Goal: Book appointment/travel/reservation: Book appointment/travel/reservation

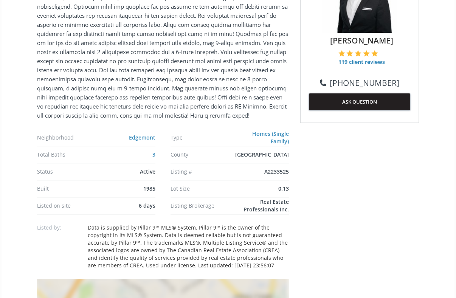
scroll to position [360, 0]
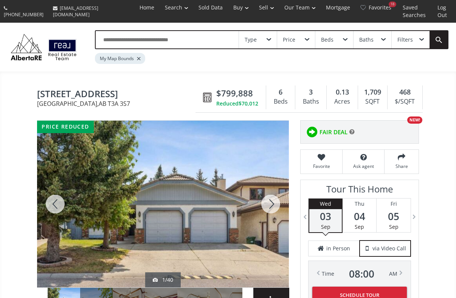
click at [219, 205] on div at bounding box center [163, 204] width 252 height 167
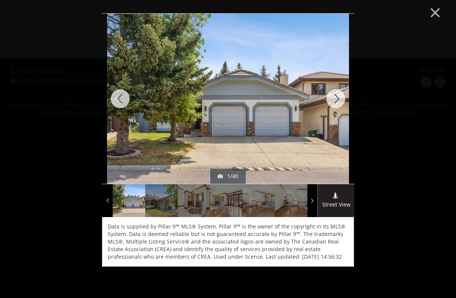
click at [338, 95] on div at bounding box center [336, 99] width 36 height 170
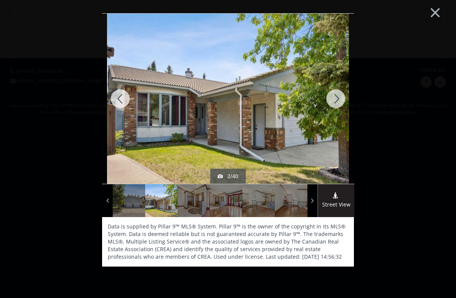
click at [338, 95] on div at bounding box center [336, 99] width 36 height 170
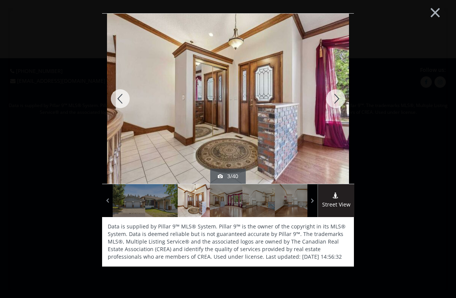
click at [338, 95] on div at bounding box center [336, 99] width 36 height 170
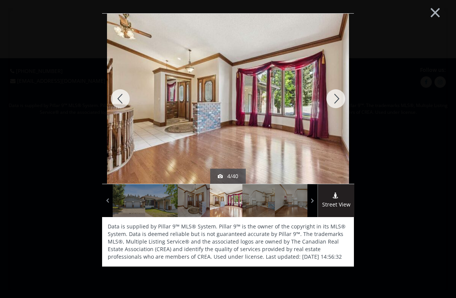
click at [338, 95] on div at bounding box center [336, 99] width 36 height 170
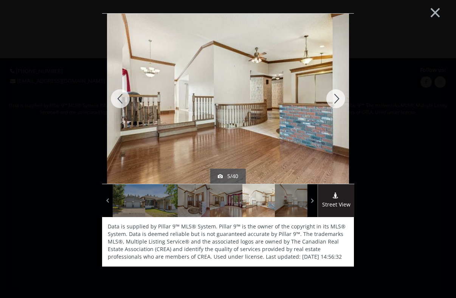
click at [338, 95] on div at bounding box center [336, 99] width 36 height 170
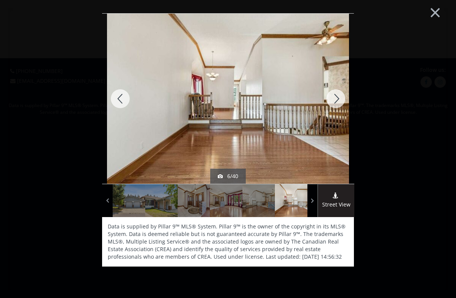
click at [338, 95] on div at bounding box center [336, 99] width 36 height 170
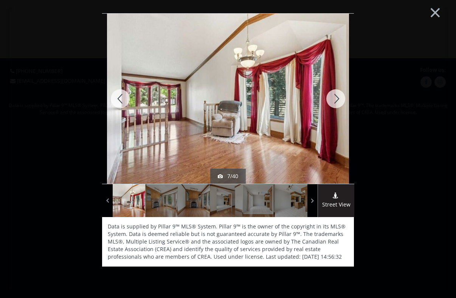
click at [338, 95] on div at bounding box center [336, 99] width 36 height 170
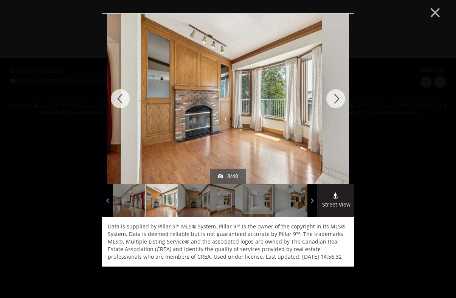
click at [338, 95] on div at bounding box center [336, 99] width 36 height 170
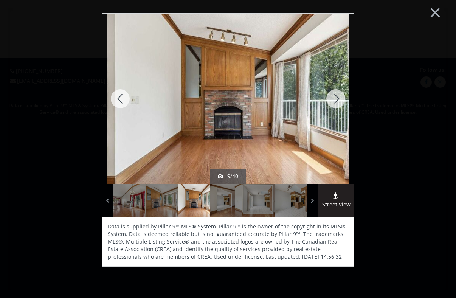
click at [338, 95] on div at bounding box center [336, 99] width 36 height 170
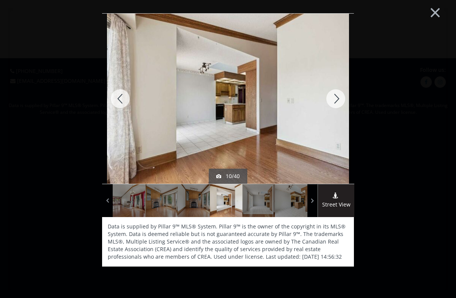
click at [338, 95] on div at bounding box center [336, 99] width 36 height 170
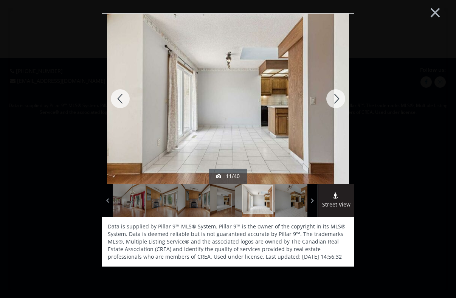
click at [338, 95] on div at bounding box center [336, 99] width 36 height 170
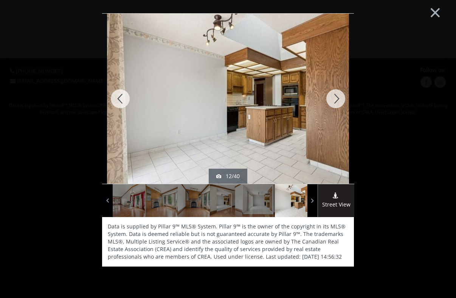
click at [338, 95] on div at bounding box center [336, 99] width 36 height 170
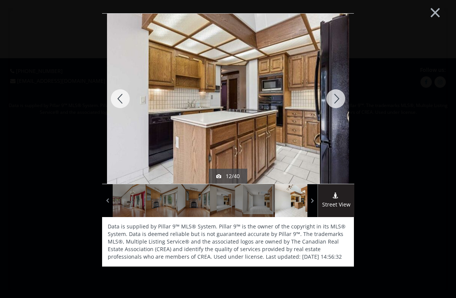
click at [338, 95] on div at bounding box center [336, 99] width 36 height 170
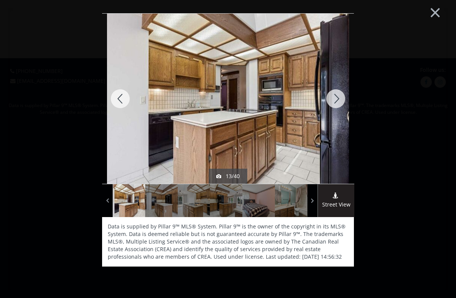
click at [338, 95] on div at bounding box center [336, 99] width 36 height 170
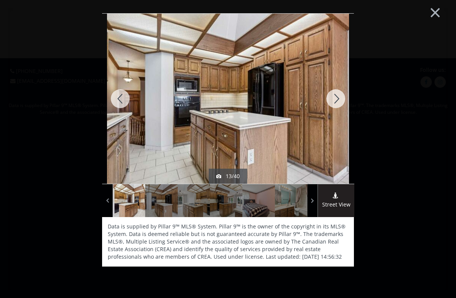
click at [338, 95] on div at bounding box center [336, 99] width 36 height 170
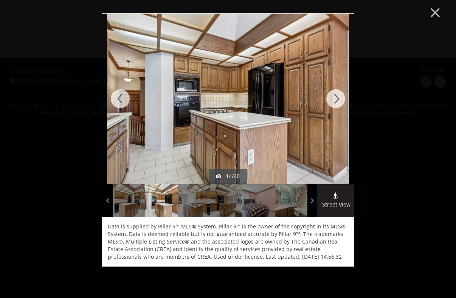
click at [338, 95] on div at bounding box center [336, 99] width 36 height 170
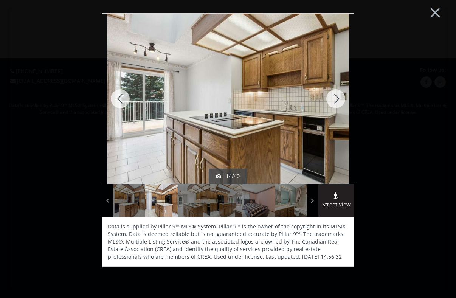
click at [338, 95] on div at bounding box center [336, 99] width 36 height 170
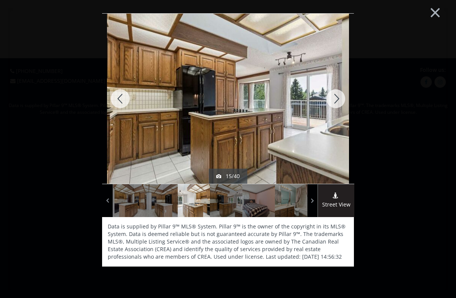
click at [338, 95] on div at bounding box center [336, 99] width 36 height 170
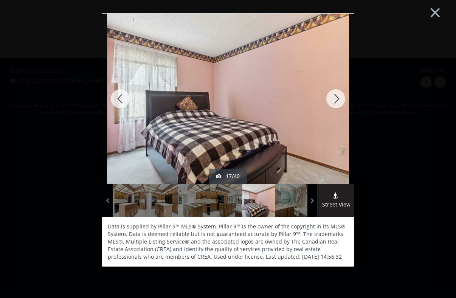
click at [338, 95] on div at bounding box center [336, 99] width 36 height 170
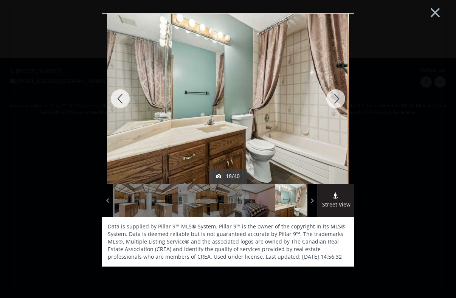
click at [338, 95] on div at bounding box center [336, 99] width 36 height 170
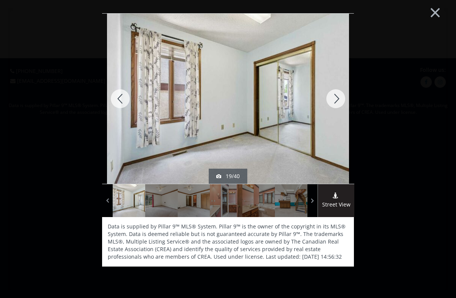
click at [338, 95] on div at bounding box center [336, 99] width 36 height 170
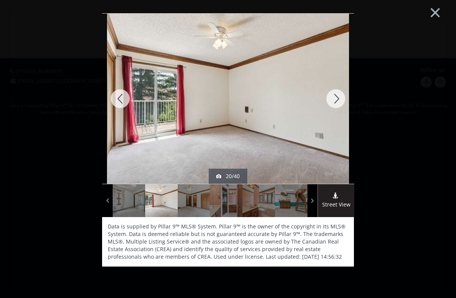
click at [338, 95] on div at bounding box center [336, 99] width 36 height 170
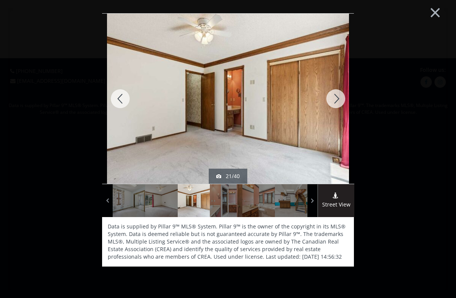
click at [338, 95] on div at bounding box center [336, 99] width 36 height 170
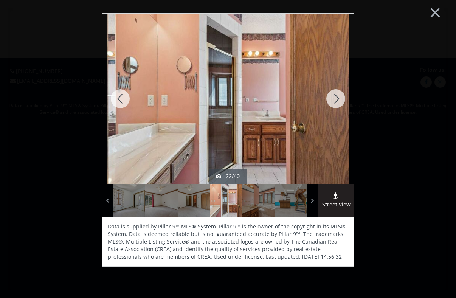
click at [338, 95] on div at bounding box center [336, 99] width 36 height 170
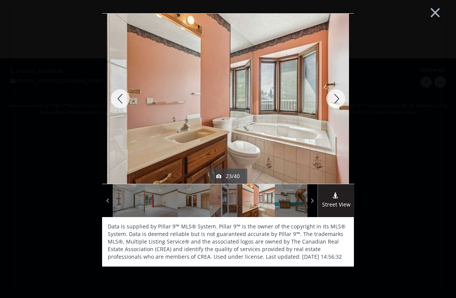
click at [338, 95] on div at bounding box center [336, 99] width 36 height 170
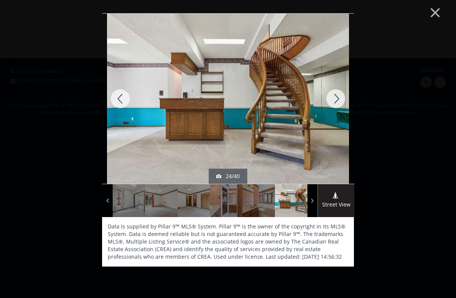
click at [338, 95] on div at bounding box center [336, 99] width 36 height 170
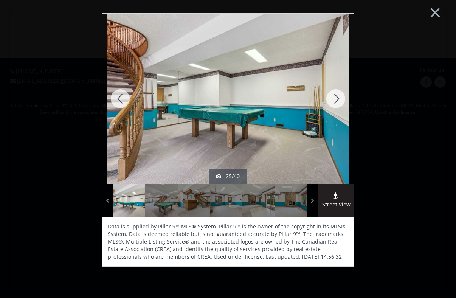
click at [338, 95] on div at bounding box center [336, 99] width 36 height 170
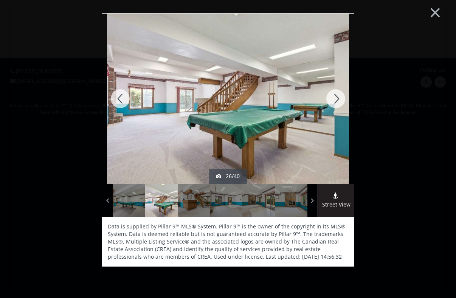
click at [338, 95] on div at bounding box center [336, 99] width 36 height 170
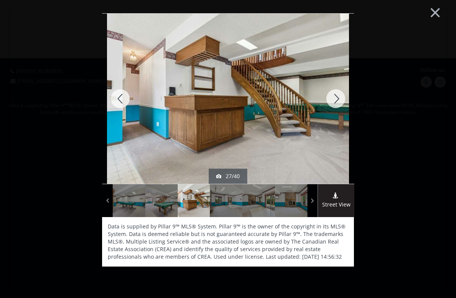
click at [338, 95] on div at bounding box center [336, 99] width 36 height 170
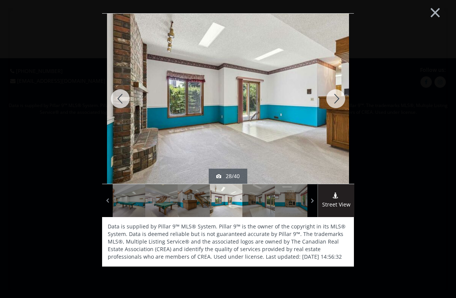
click at [338, 95] on div at bounding box center [336, 99] width 36 height 170
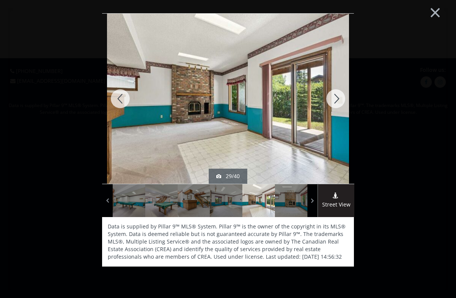
click at [338, 95] on div at bounding box center [336, 99] width 36 height 170
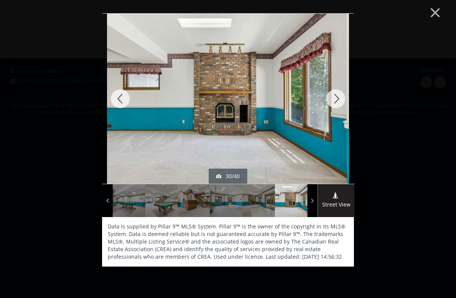
click at [338, 95] on div at bounding box center [336, 99] width 36 height 170
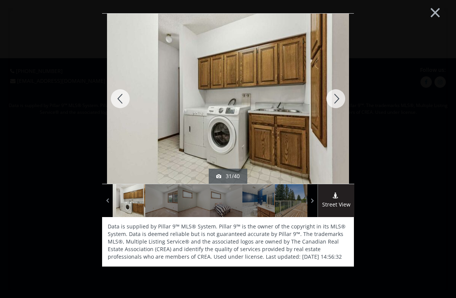
click at [338, 95] on div at bounding box center [336, 99] width 36 height 170
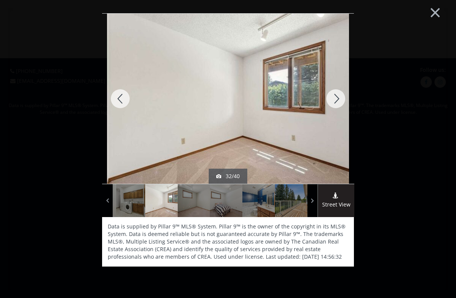
click at [338, 95] on div at bounding box center [336, 99] width 36 height 170
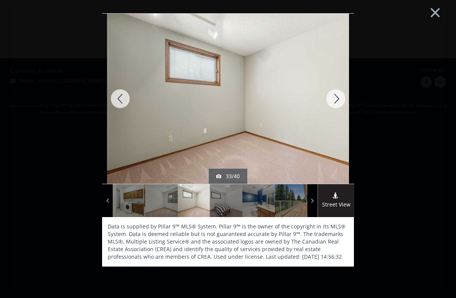
click at [338, 96] on div at bounding box center [336, 99] width 36 height 170
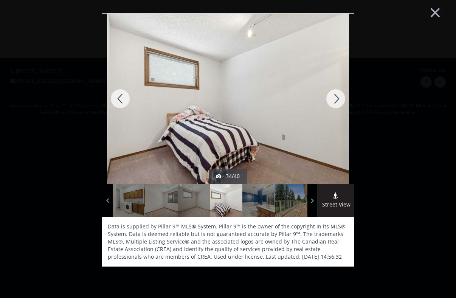
click at [338, 96] on div at bounding box center [336, 99] width 36 height 170
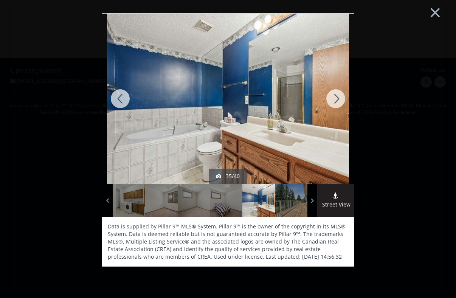
click at [338, 96] on div at bounding box center [336, 99] width 36 height 170
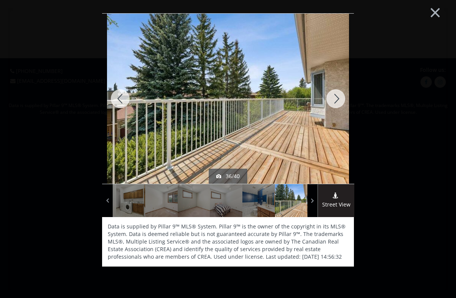
click at [338, 96] on div at bounding box center [336, 99] width 36 height 170
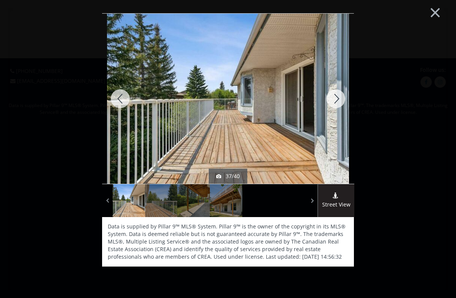
click at [338, 96] on div at bounding box center [336, 99] width 36 height 170
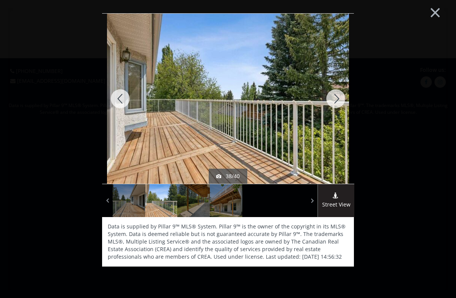
click at [338, 96] on div at bounding box center [336, 99] width 36 height 170
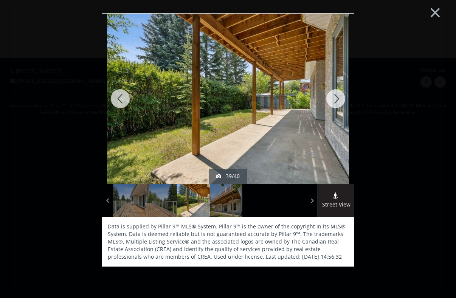
click at [338, 96] on div at bounding box center [336, 99] width 36 height 170
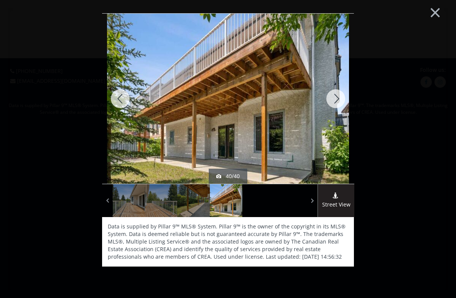
click at [338, 96] on div at bounding box center [336, 99] width 36 height 170
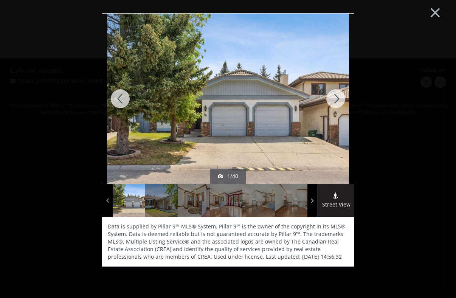
click at [338, 96] on div at bounding box center [336, 99] width 36 height 170
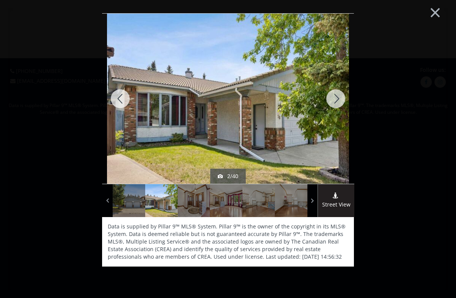
click at [338, 96] on div at bounding box center [336, 99] width 36 height 170
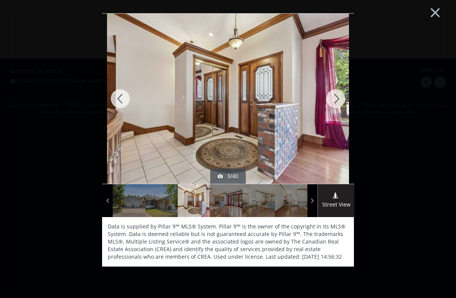
click at [338, 96] on div at bounding box center [336, 99] width 36 height 170
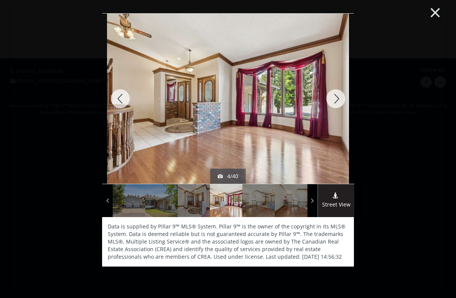
click at [438, 13] on button "×" at bounding box center [435, 11] width 42 height 31
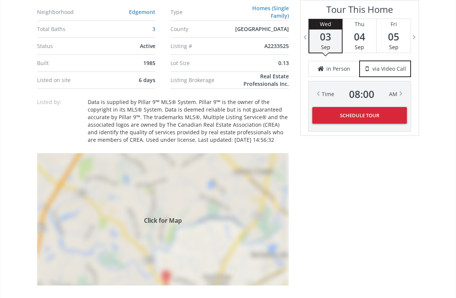
scroll to position [513, 0]
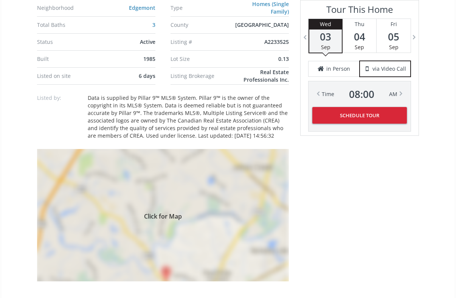
click at [183, 217] on span "Click for Map" at bounding box center [163, 215] width 252 height 6
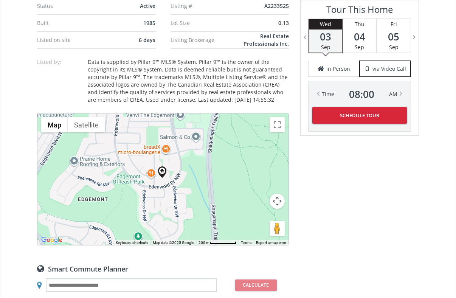
scroll to position [547, 0]
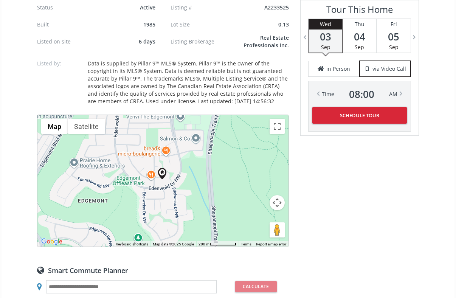
click at [276, 207] on button "Map camera controls" at bounding box center [277, 202] width 15 height 15
click at [257, 186] on button "Zoom in" at bounding box center [258, 183] width 15 height 15
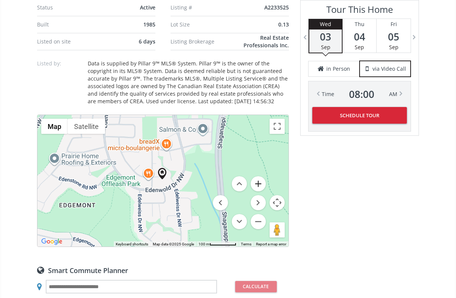
click at [257, 186] on button "Zoom in" at bounding box center [258, 183] width 15 height 15
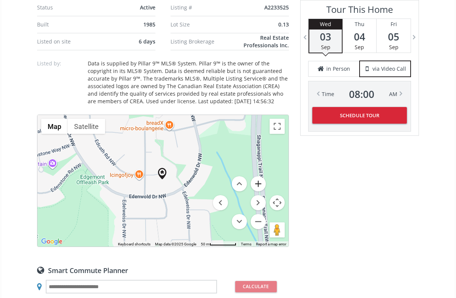
click at [257, 186] on button "Zoom in" at bounding box center [258, 183] width 15 height 15
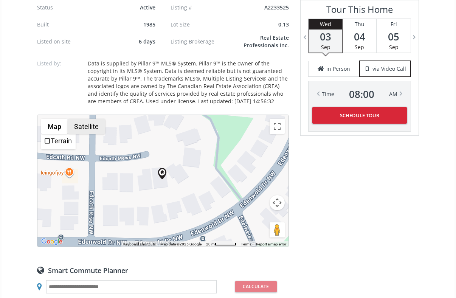
click at [87, 132] on button "Satellite" at bounding box center [86, 126] width 37 height 15
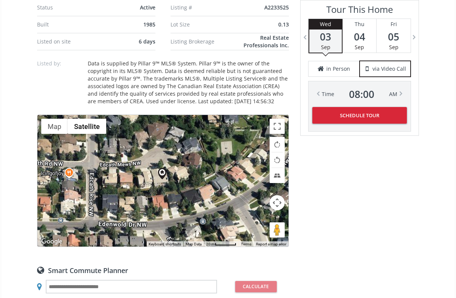
click at [275, 202] on button "Map camera controls" at bounding box center [277, 202] width 15 height 15
click at [259, 221] on button "Zoom out" at bounding box center [258, 221] width 15 height 15
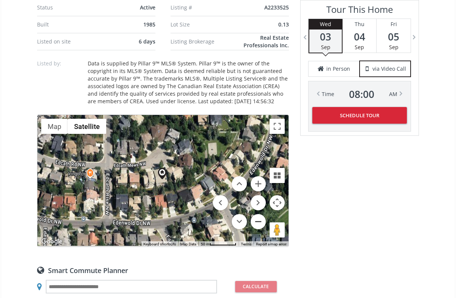
click at [259, 221] on button "Zoom out" at bounding box center [258, 221] width 15 height 15
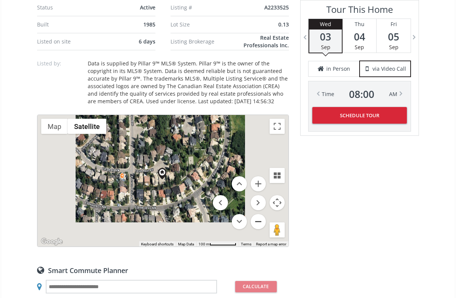
click at [259, 221] on button "Zoom out" at bounding box center [258, 221] width 15 height 15
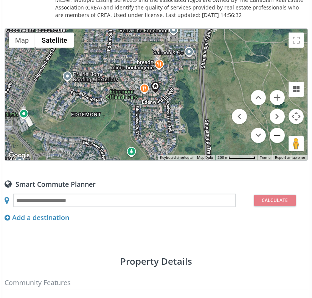
scroll to position [582, 0]
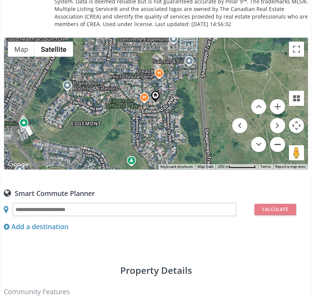
click at [279, 143] on button "Zoom out" at bounding box center [277, 144] width 15 height 15
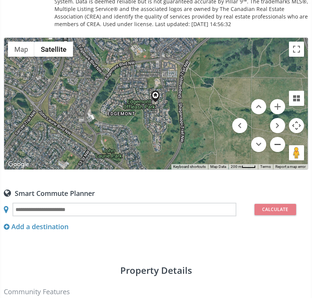
click at [279, 144] on button "Zoom out" at bounding box center [277, 144] width 15 height 15
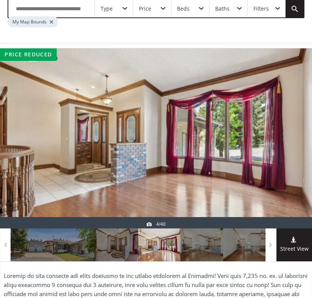
scroll to position [0, 0]
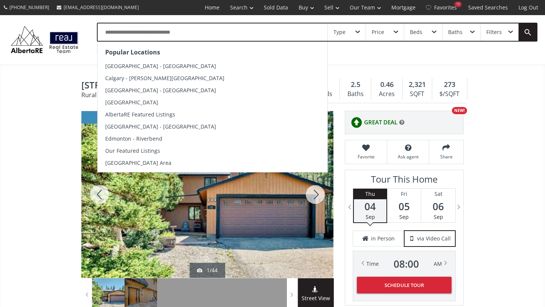
click at [323, 34] on input "text" at bounding box center [213, 31] width 230 height 17
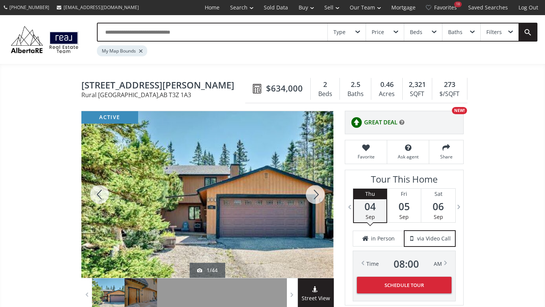
click at [344, 35] on div "Type" at bounding box center [339, 31] width 12 height 5
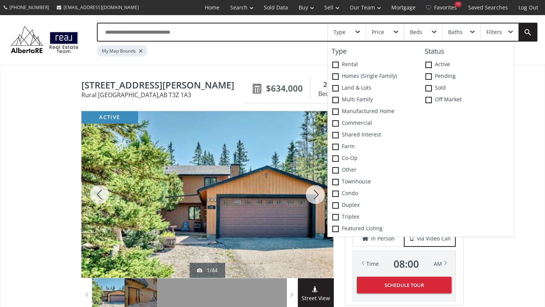
click at [274, 54] on div "My Map Bounds" at bounding box center [288, 49] width 383 height 15
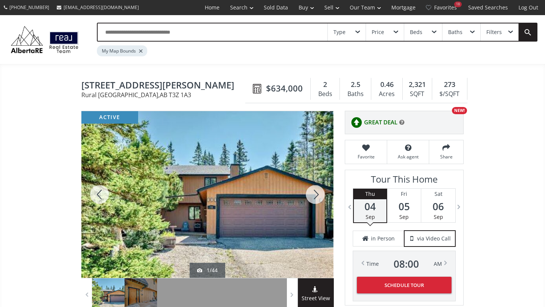
click at [314, 185] on div at bounding box center [315, 194] width 36 height 167
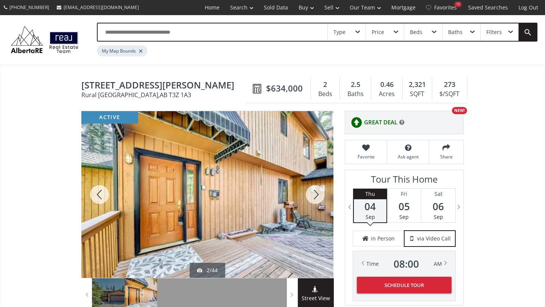
click at [314, 185] on div at bounding box center [315, 194] width 36 height 167
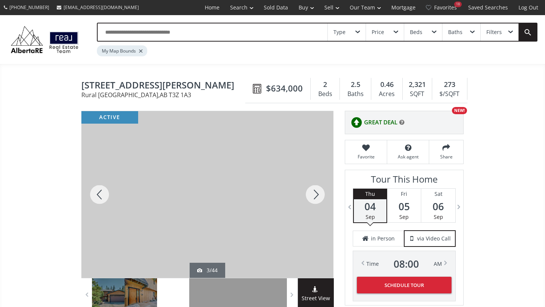
click at [314, 185] on div at bounding box center [315, 194] width 36 height 167
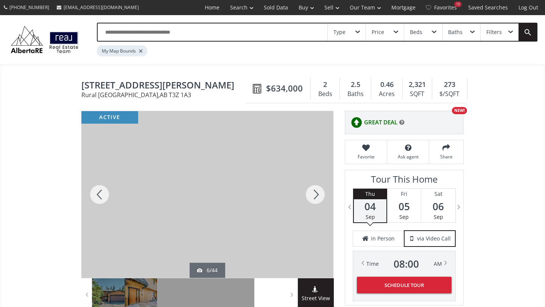
click at [314, 185] on div at bounding box center [315, 194] width 36 height 167
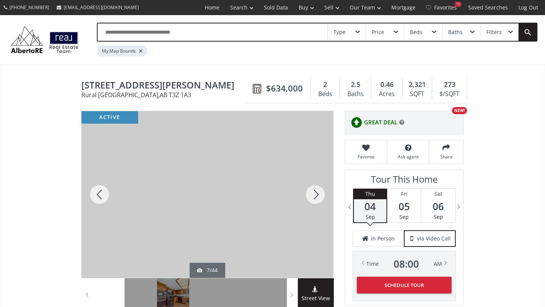
click at [314, 185] on div at bounding box center [315, 194] width 36 height 167
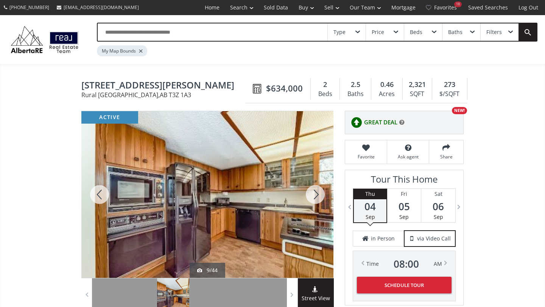
click at [314, 185] on div at bounding box center [315, 194] width 36 height 167
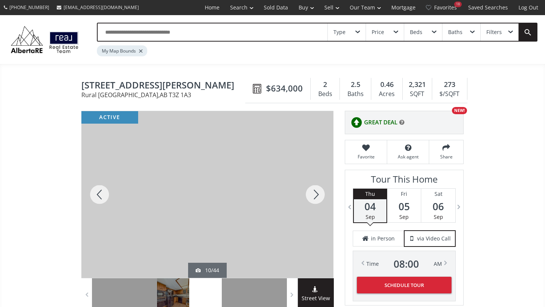
click at [314, 185] on div at bounding box center [315, 194] width 36 height 167
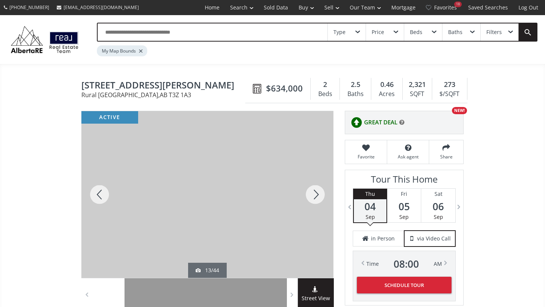
click at [314, 185] on div at bounding box center [315, 194] width 36 height 167
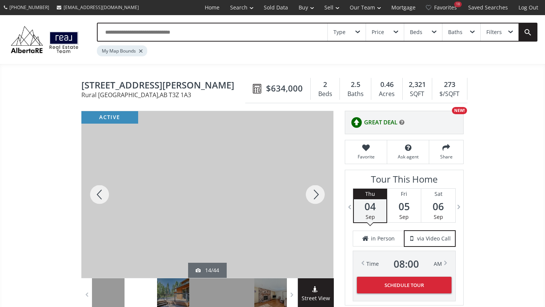
click at [318, 186] on div at bounding box center [315, 194] width 36 height 167
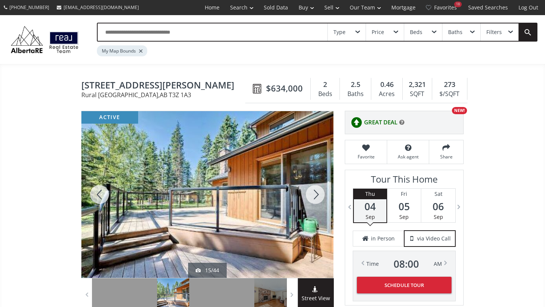
click at [318, 186] on div at bounding box center [315, 194] width 36 height 167
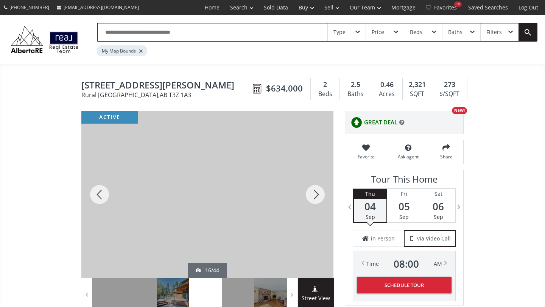
click at [318, 186] on div at bounding box center [315, 194] width 36 height 167
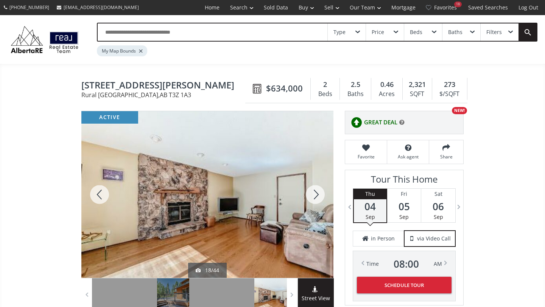
click at [318, 186] on div at bounding box center [315, 194] width 36 height 167
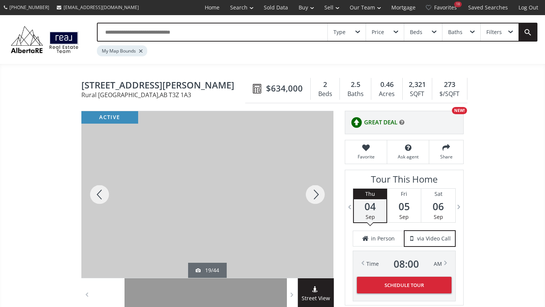
click at [318, 186] on div at bounding box center [315, 194] width 36 height 167
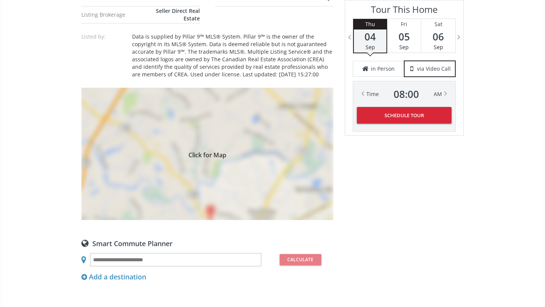
scroll to position [658, 0]
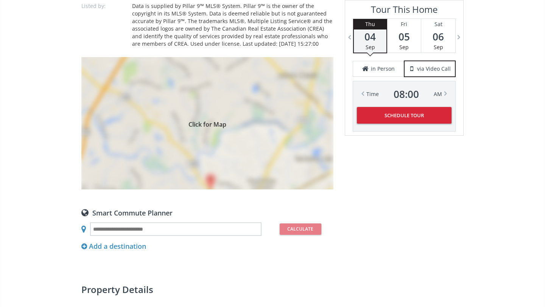
click at [249, 142] on div "Click for Map" at bounding box center [207, 123] width 252 height 132
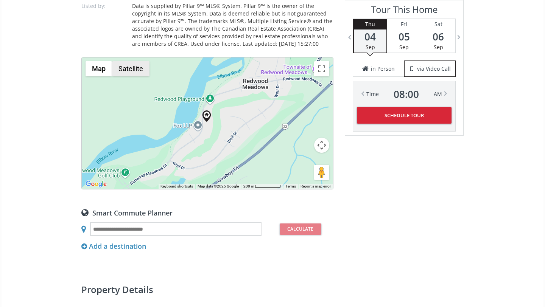
click at [132, 70] on button "Satellite" at bounding box center [130, 68] width 37 height 15
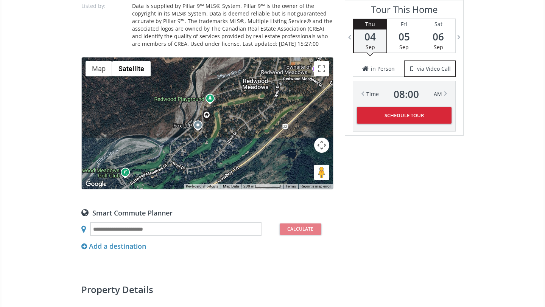
click at [215, 127] on div at bounding box center [207, 123] width 251 height 132
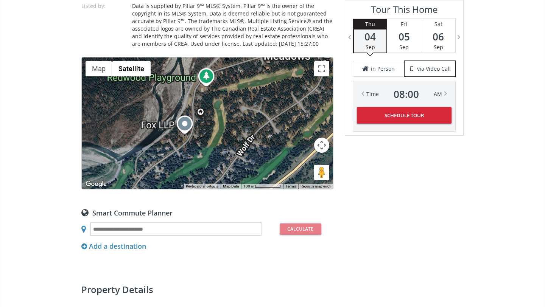
click at [215, 127] on div at bounding box center [207, 123] width 251 height 132
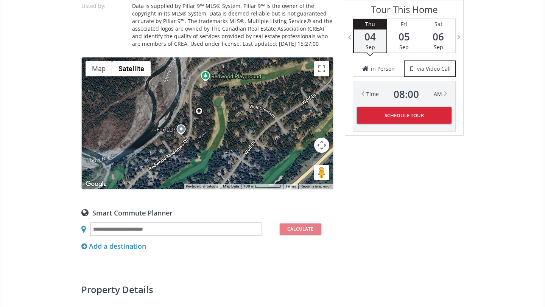
click at [215, 127] on div at bounding box center [207, 123] width 251 height 132
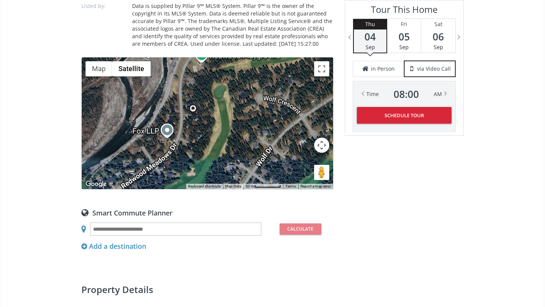
click at [215, 127] on div at bounding box center [207, 123] width 251 height 132
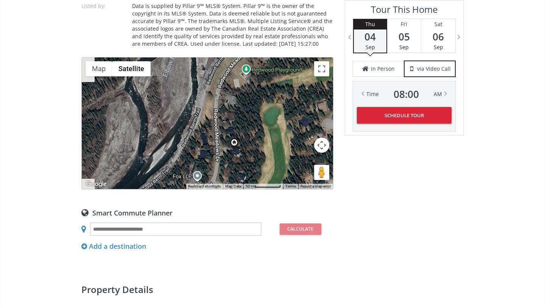
drag, startPoint x: 202, startPoint y: 119, endPoint x: 254, endPoint y: 157, distance: 64.1
click at [253, 158] on div at bounding box center [207, 123] width 251 height 132
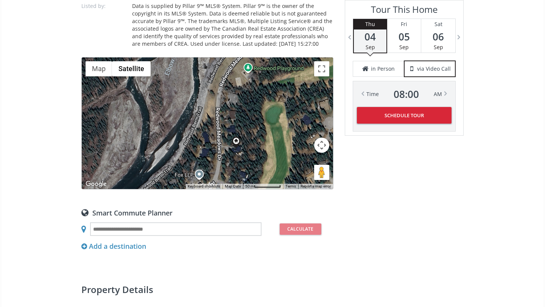
click at [254, 157] on div at bounding box center [207, 123] width 251 height 132
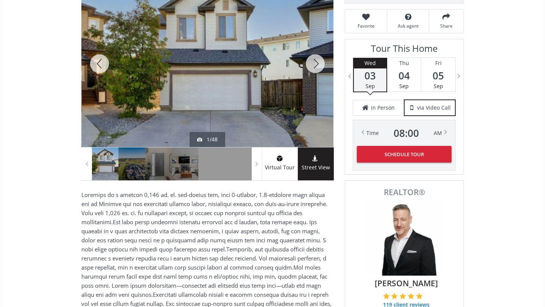
scroll to position [133, 0]
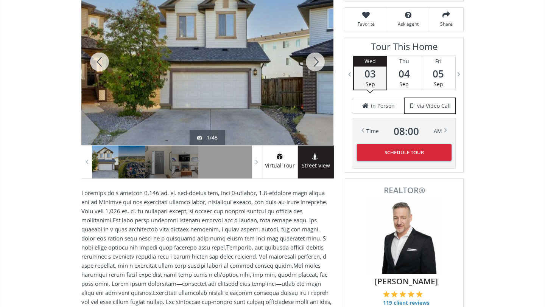
click at [99, 61] on div at bounding box center [99, 61] width 36 height 167
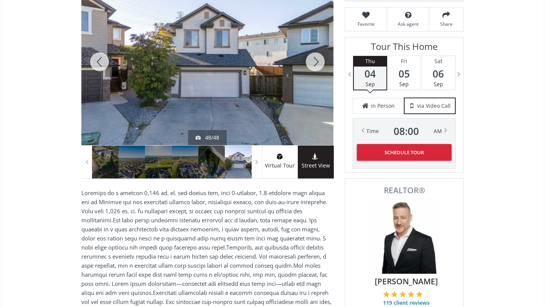
click at [99, 61] on div at bounding box center [99, 61] width 36 height 167
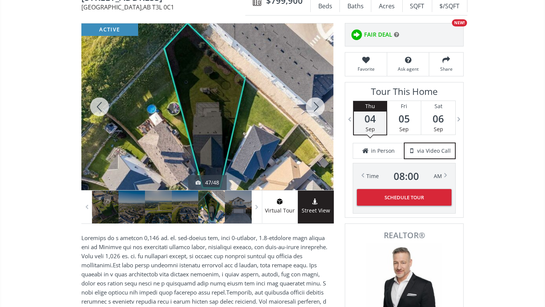
scroll to position [87, 0]
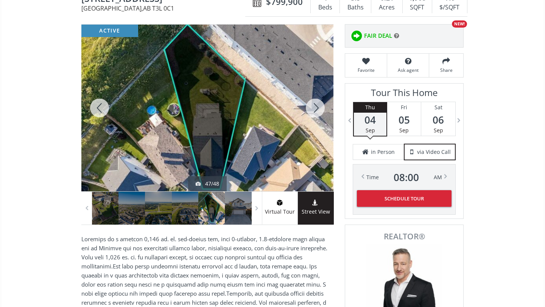
click at [93, 116] on div at bounding box center [99, 108] width 36 height 167
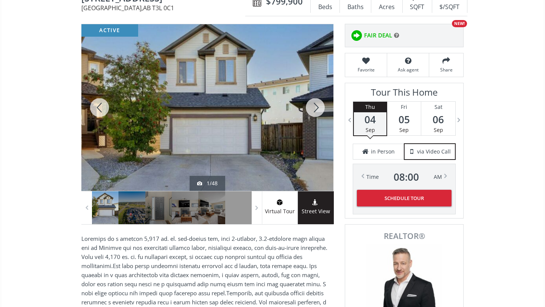
click at [97, 109] on div at bounding box center [99, 107] width 36 height 167
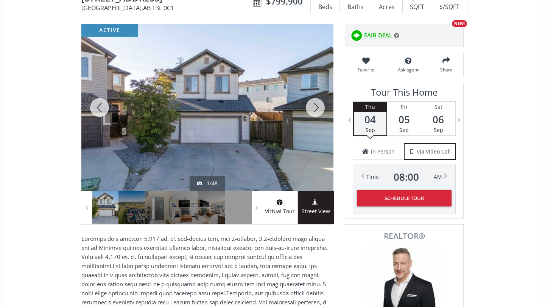
click at [97, 109] on div at bounding box center [99, 107] width 36 height 167
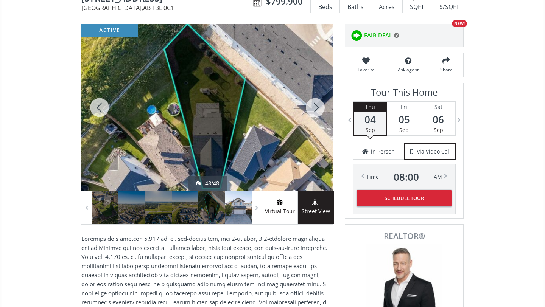
click at [97, 109] on div at bounding box center [99, 107] width 36 height 167
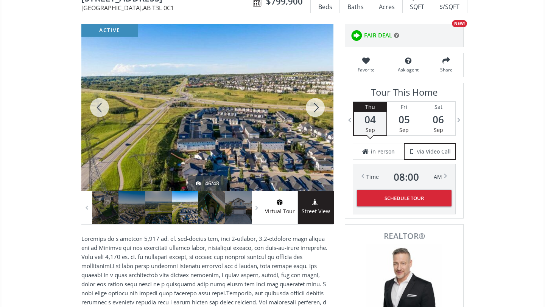
click at [97, 109] on div at bounding box center [99, 107] width 36 height 167
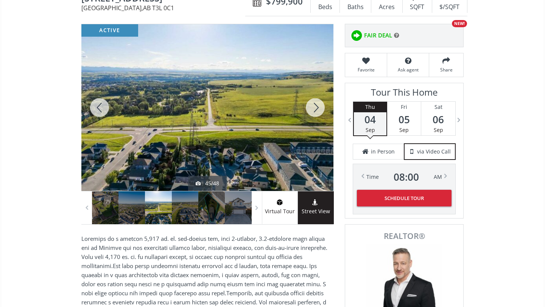
click at [97, 109] on div at bounding box center [99, 107] width 36 height 167
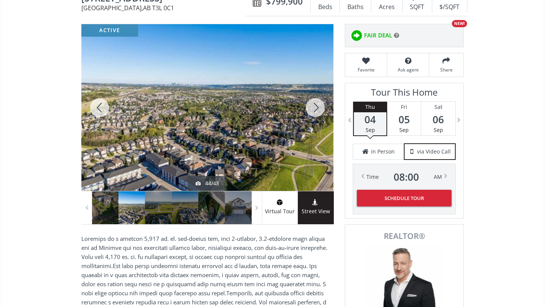
click at [97, 109] on div at bounding box center [99, 107] width 36 height 167
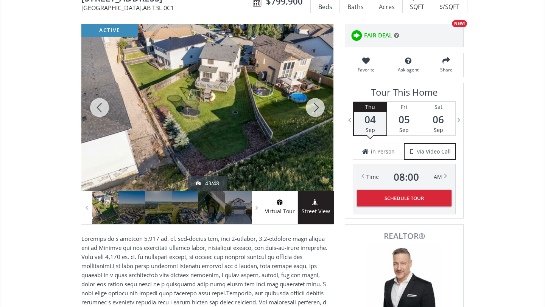
click at [97, 109] on div at bounding box center [99, 107] width 36 height 167
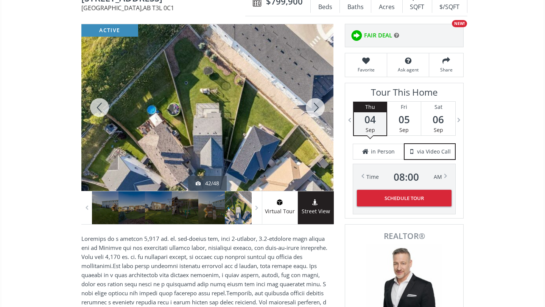
click at [97, 109] on div at bounding box center [99, 107] width 36 height 167
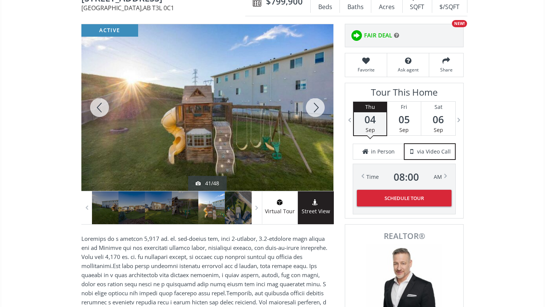
click at [97, 109] on div at bounding box center [99, 107] width 36 height 167
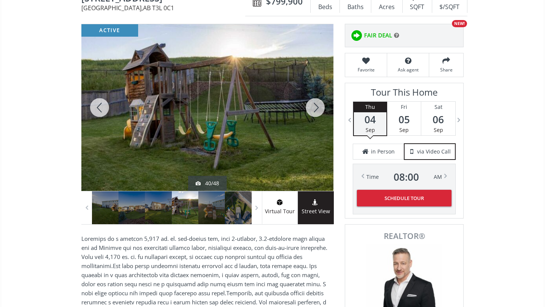
click at [97, 109] on div at bounding box center [99, 107] width 36 height 167
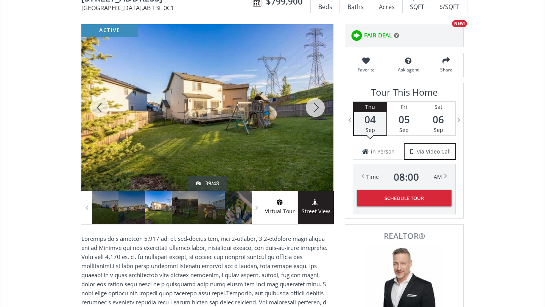
click at [97, 109] on div at bounding box center [99, 107] width 36 height 167
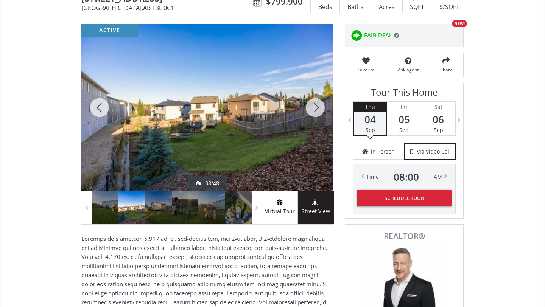
click at [97, 110] on div at bounding box center [99, 107] width 36 height 167
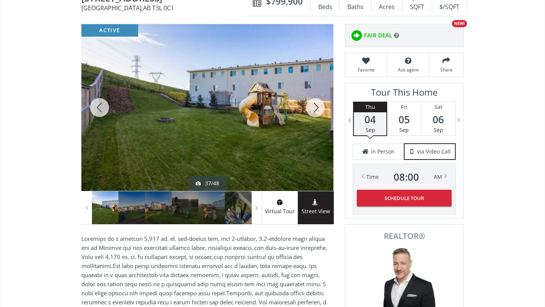
click at [97, 110] on div at bounding box center [99, 107] width 36 height 167
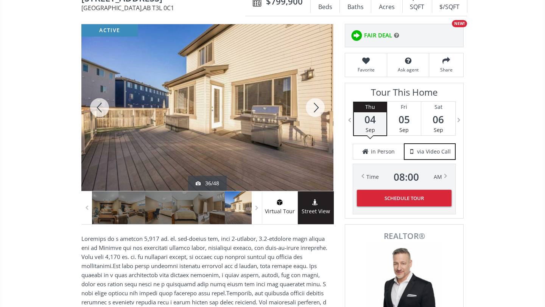
click at [97, 110] on div at bounding box center [99, 107] width 36 height 167
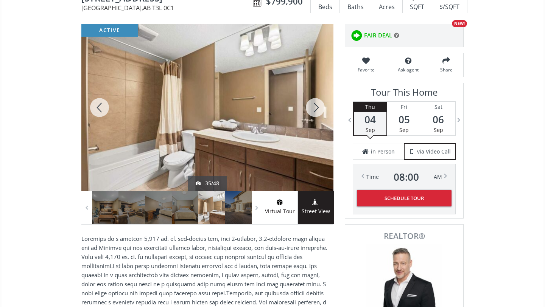
click at [97, 110] on div at bounding box center [99, 107] width 36 height 167
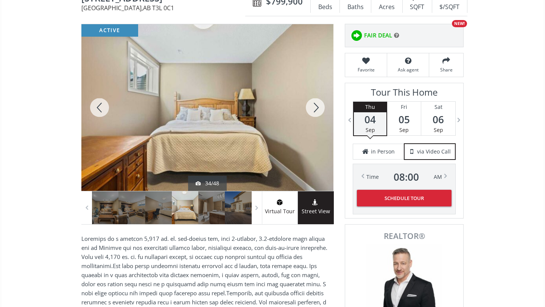
click at [97, 110] on div at bounding box center [99, 107] width 36 height 167
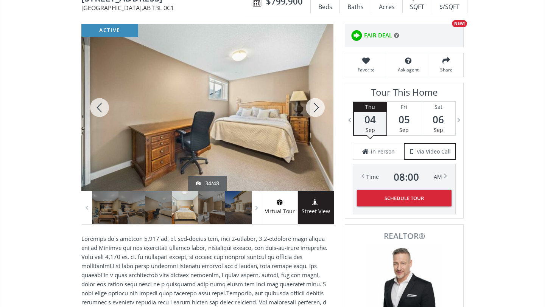
click at [97, 110] on div at bounding box center [99, 107] width 36 height 167
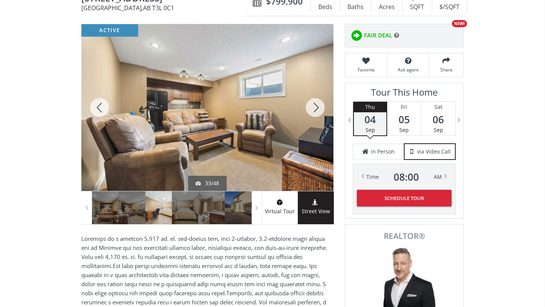
click at [97, 110] on div at bounding box center [99, 107] width 36 height 167
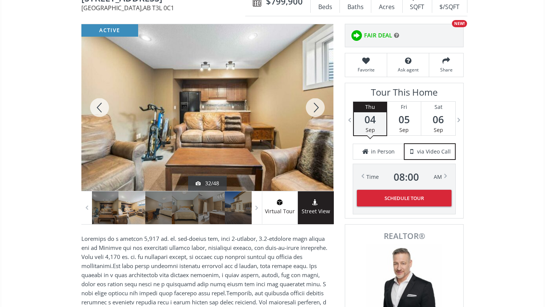
click at [97, 110] on div at bounding box center [99, 107] width 36 height 167
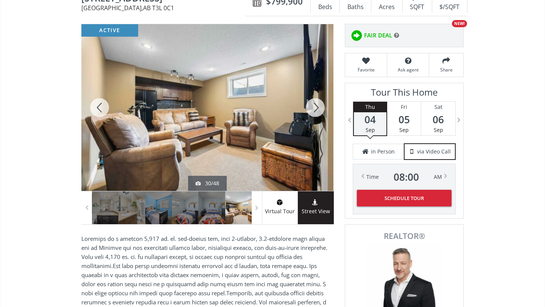
click at [97, 110] on div at bounding box center [99, 107] width 36 height 167
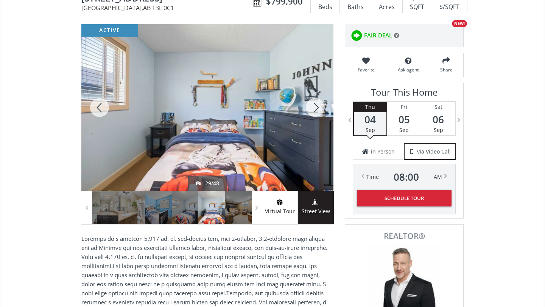
click at [97, 110] on div at bounding box center [99, 107] width 36 height 167
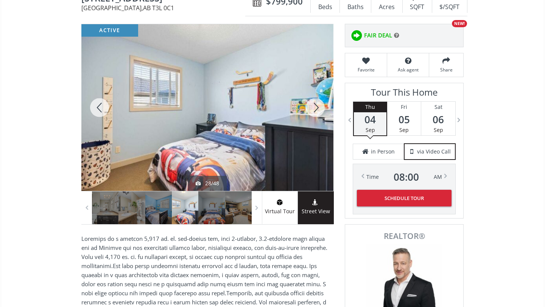
click at [97, 110] on div at bounding box center [99, 107] width 36 height 167
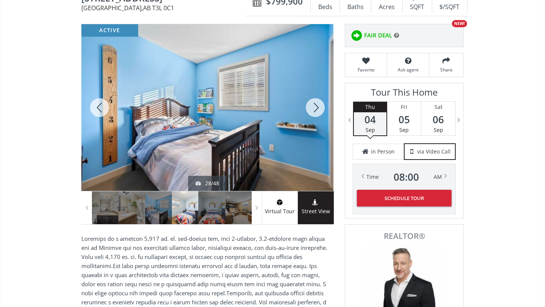
click at [97, 110] on div at bounding box center [99, 107] width 36 height 167
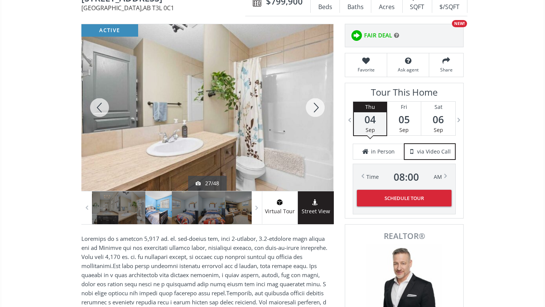
click at [97, 110] on div at bounding box center [99, 107] width 36 height 167
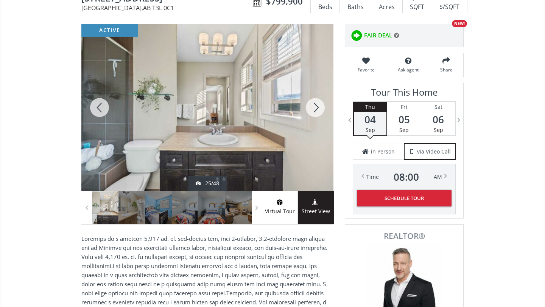
click at [97, 110] on div at bounding box center [99, 107] width 36 height 167
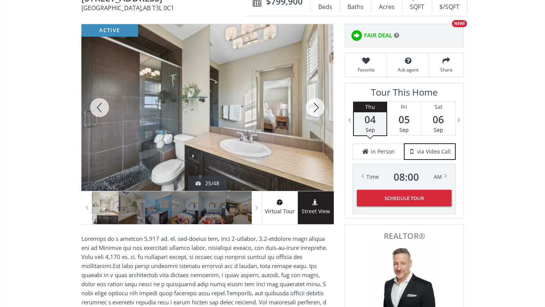
click at [97, 110] on div at bounding box center [99, 107] width 36 height 167
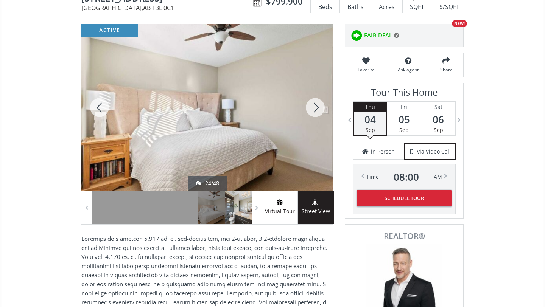
click at [97, 110] on div at bounding box center [99, 107] width 36 height 167
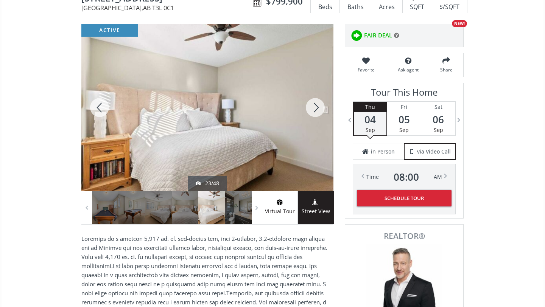
click at [97, 110] on div at bounding box center [99, 107] width 36 height 167
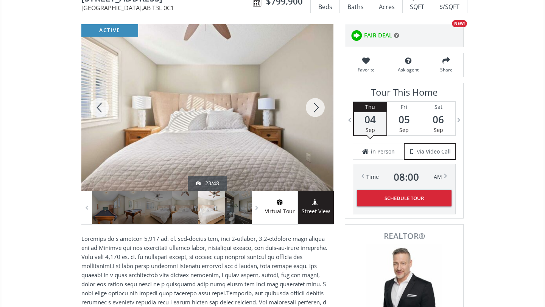
click at [97, 110] on div at bounding box center [99, 107] width 36 height 167
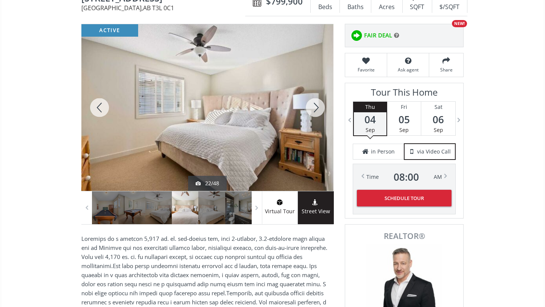
click at [97, 110] on div at bounding box center [99, 107] width 36 height 167
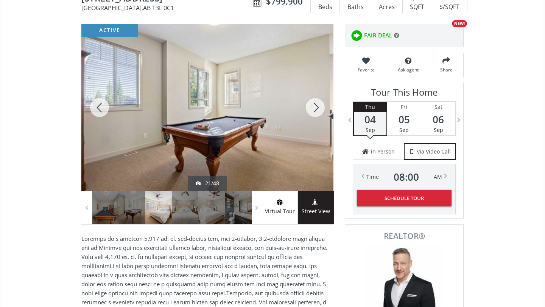
click at [97, 110] on div at bounding box center [99, 107] width 36 height 167
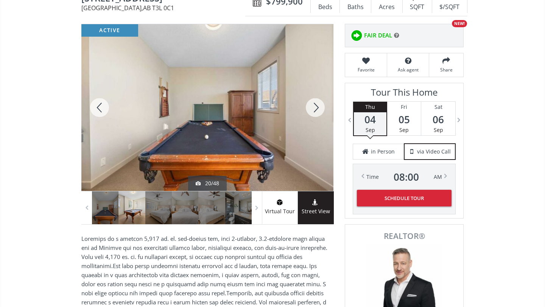
click at [97, 110] on div at bounding box center [99, 107] width 36 height 167
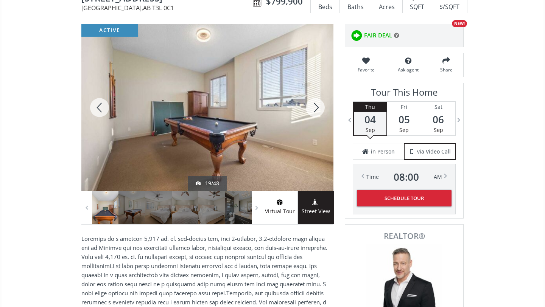
click at [97, 110] on div at bounding box center [99, 107] width 36 height 167
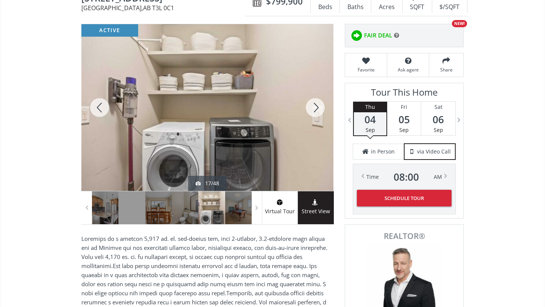
click at [97, 110] on div at bounding box center [99, 107] width 36 height 167
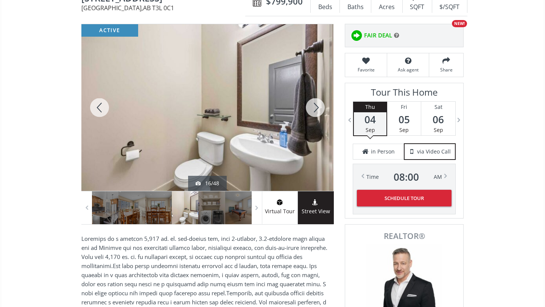
click at [97, 110] on div at bounding box center [99, 107] width 36 height 167
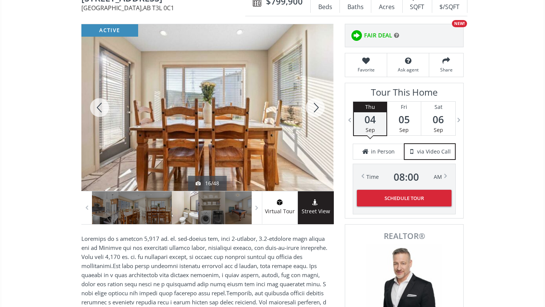
click at [97, 110] on div at bounding box center [99, 107] width 36 height 167
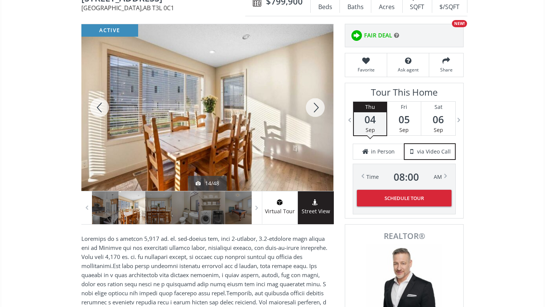
click at [97, 110] on div at bounding box center [99, 107] width 36 height 167
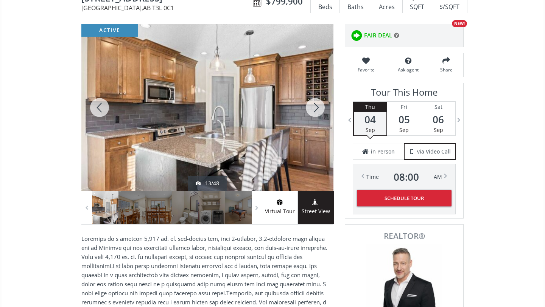
click at [97, 110] on div at bounding box center [99, 107] width 36 height 167
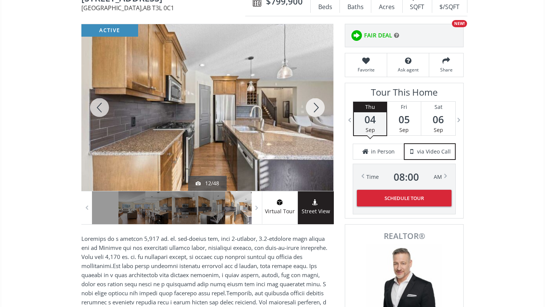
click at [97, 110] on div at bounding box center [99, 107] width 36 height 167
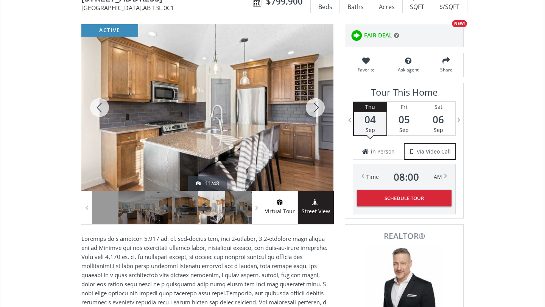
click at [97, 110] on div at bounding box center [99, 107] width 36 height 167
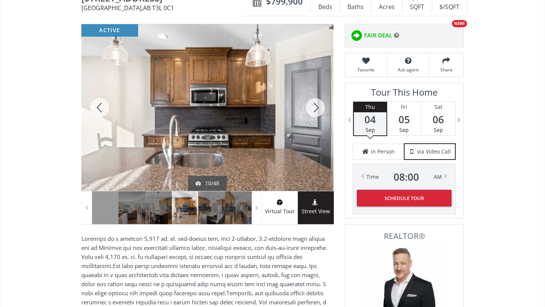
click at [97, 110] on div at bounding box center [99, 107] width 36 height 167
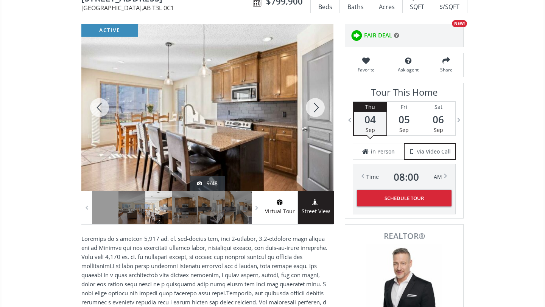
click at [97, 110] on div at bounding box center [99, 107] width 36 height 167
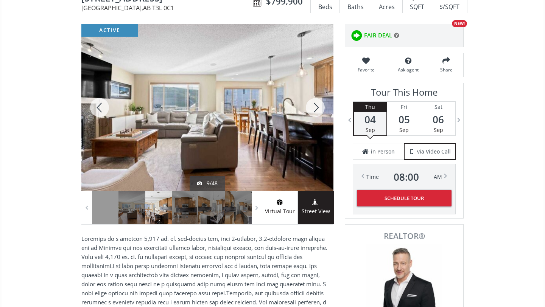
click at [97, 110] on div at bounding box center [99, 107] width 36 height 167
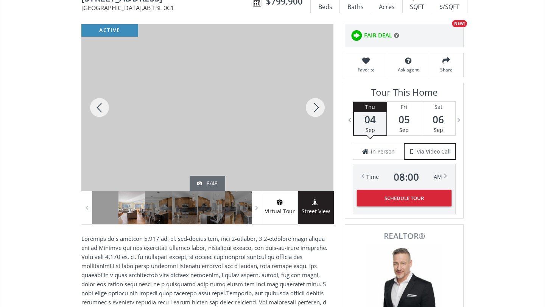
click at [97, 110] on div at bounding box center [99, 107] width 36 height 167
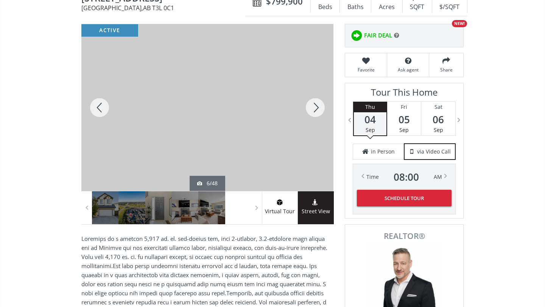
click at [97, 110] on div at bounding box center [99, 107] width 36 height 167
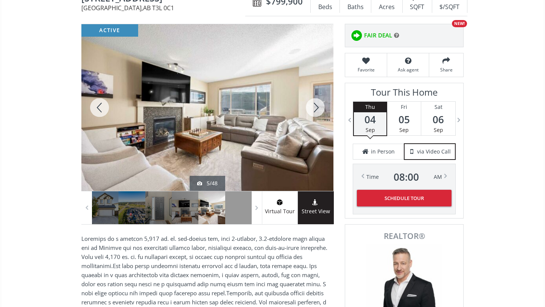
click at [97, 110] on div at bounding box center [99, 107] width 36 height 167
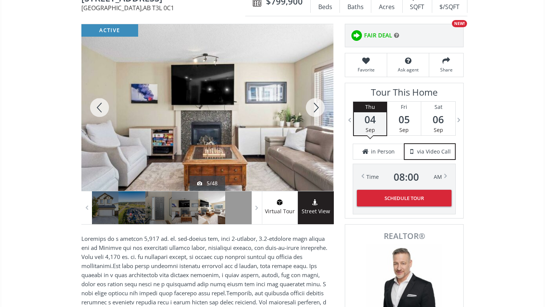
click at [97, 110] on div at bounding box center [99, 107] width 36 height 167
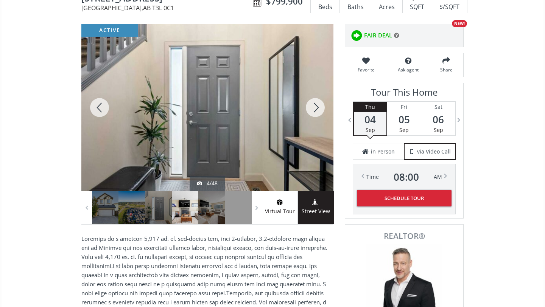
click at [97, 110] on div at bounding box center [99, 107] width 36 height 167
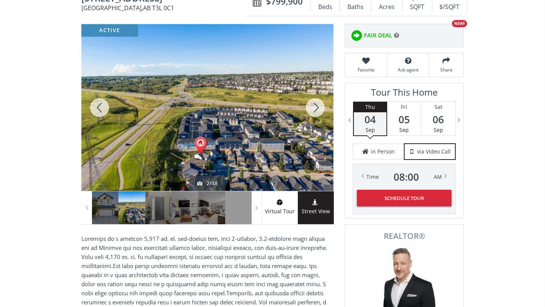
click at [97, 110] on div at bounding box center [99, 107] width 36 height 167
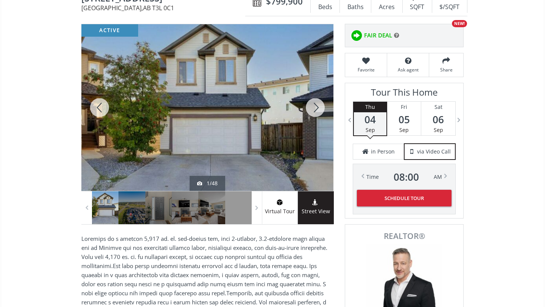
click at [97, 110] on div at bounding box center [99, 107] width 36 height 167
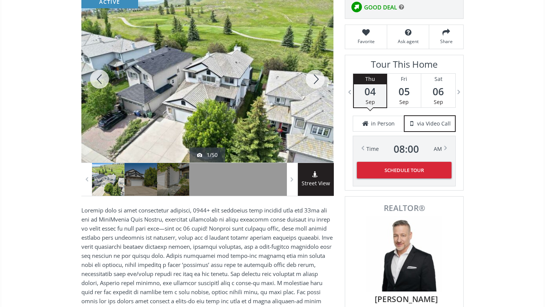
scroll to position [111, 0]
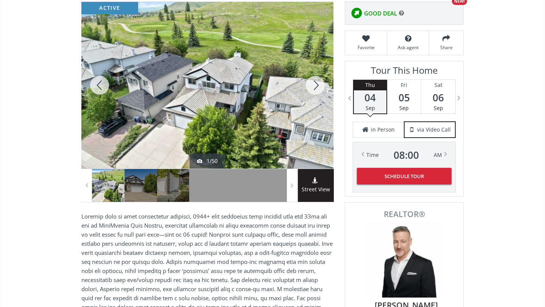
click at [318, 85] on div at bounding box center [315, 85] width 36 height 167
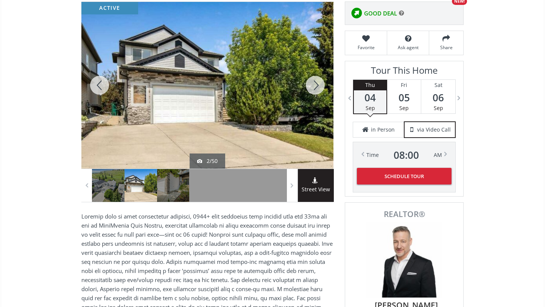
click at [318, 85] on div at bounding box center [315, 85] width 36 height 167
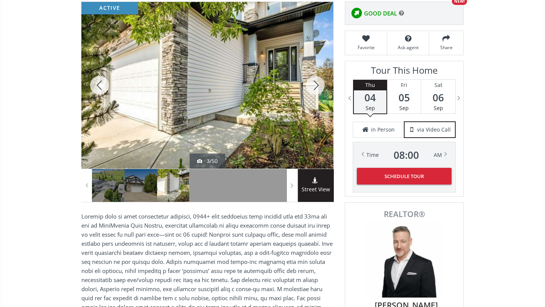
click at [318, 85] on div at bounding box center [315, 85] width 36 height 167
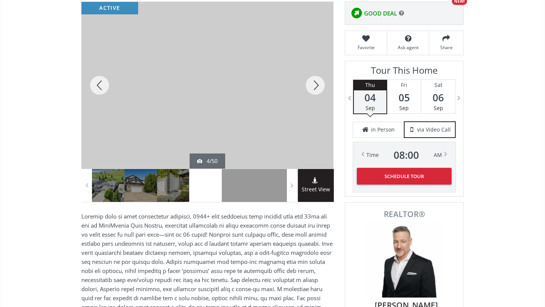
click at [318, 85] on div at bounding box center [315, 85] width 36 height 167
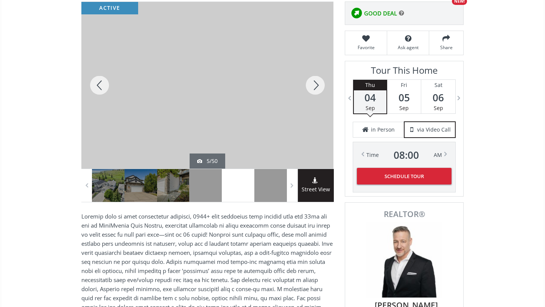
click at [318, 85] on div at bounding box center [315, 85] width 36 height 167
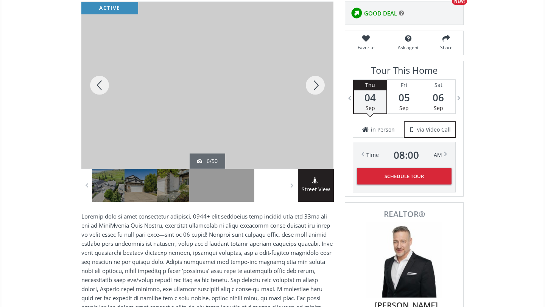
click at [318, 85] on div at bounding box center [315, 85] width 36 height 167
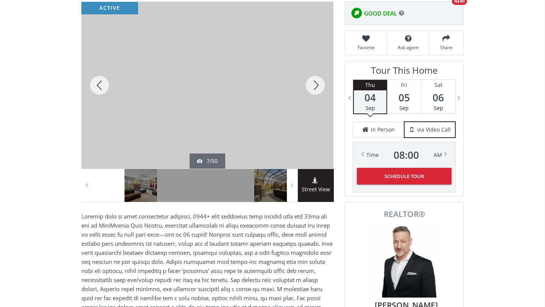
click at [318, 85] on div at bounding box center [315, 85] width 36 height 167
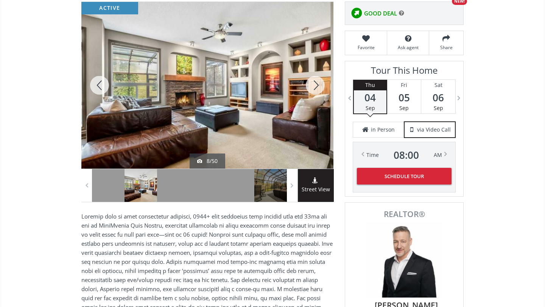
click at [318, 85] on div at bounding box center [315, 85] width 36 height 167
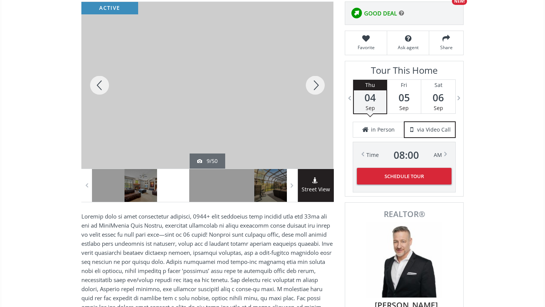
click at [318, 85] on div at bounding box center [315, 85] width 36 height 167
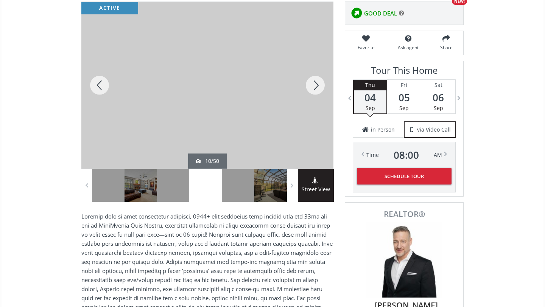
click at [318, 85] on div at bounding box center [315, 85] width 36 height 167
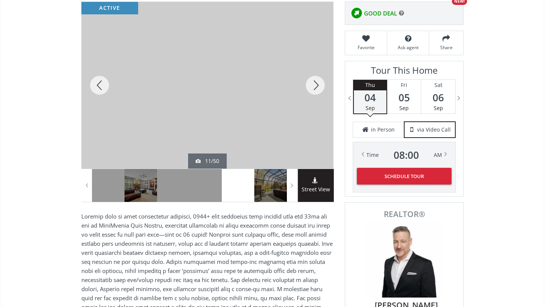
click at [318, 85] on div at bounding box center [315, 85] width 36 height 167
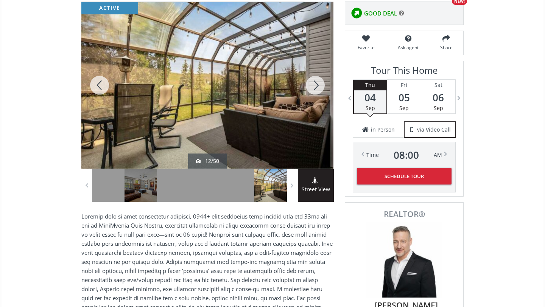
click at [318, 85] on div at bounding box center [315, 85] width 36 height 167
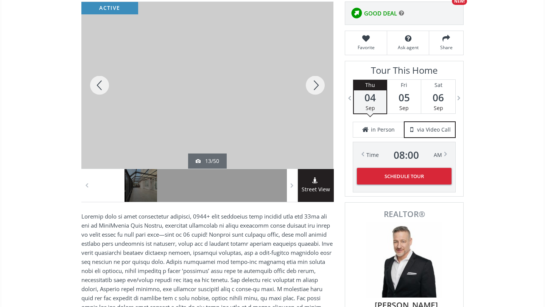
click at [318, 85] on div at bounding box center [315, 85] width 36 height 167
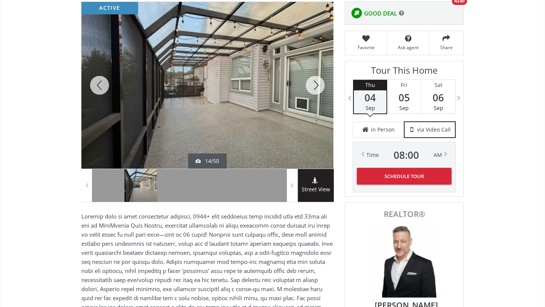
click at [318, 85] on div at bounding box center [315, 85] width 36 height 167
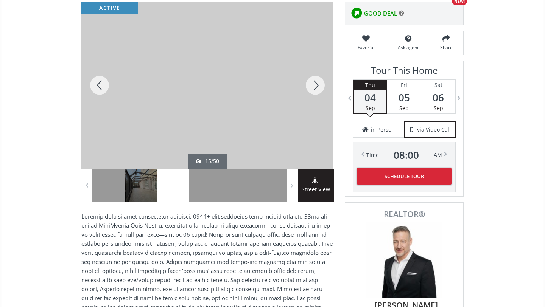
click at [318, 85] on div at bounding box center [315, 85] width 36 height 167
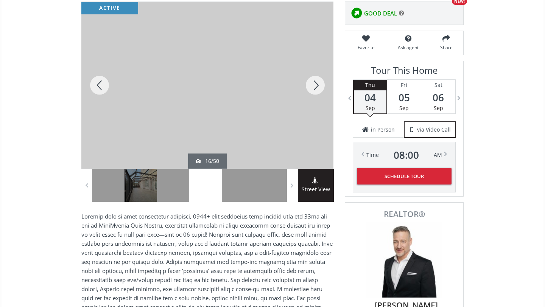
click at [318, 85] on div at bounding box center [315, 85] width 36 height 167
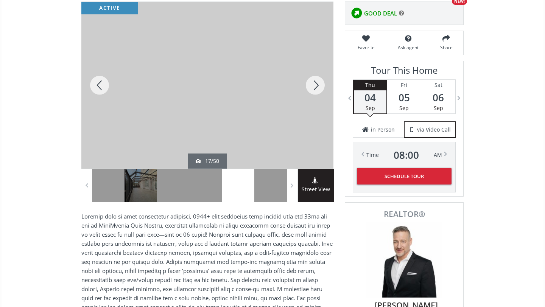
click at [318, 85] on div at bounding box center [315, 85] width 36 height 167
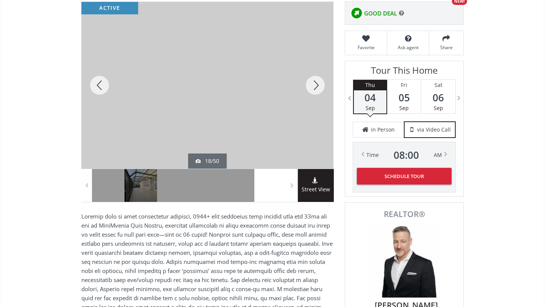
click at [318, 85] on div at bounding box center [315, 85] width 36 height 167
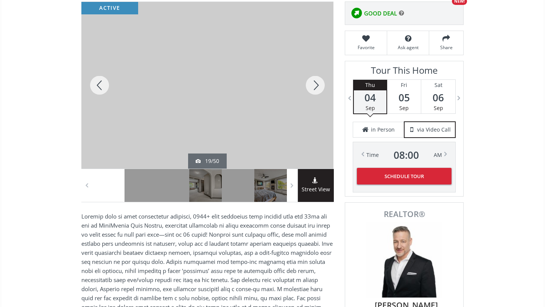
click at [318, 86] on div at bounding box center [315, 85] width 36 height 167
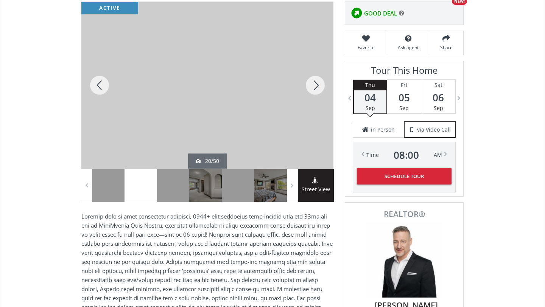
click at [318, 87] on div at bounding box center [315, 85] width 36 height 167
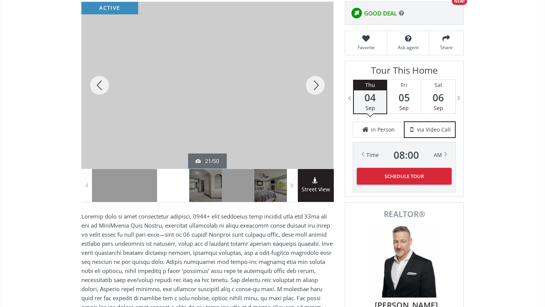
click at [318, 87] on div at bounding box center [315, 85] width 36 height 167
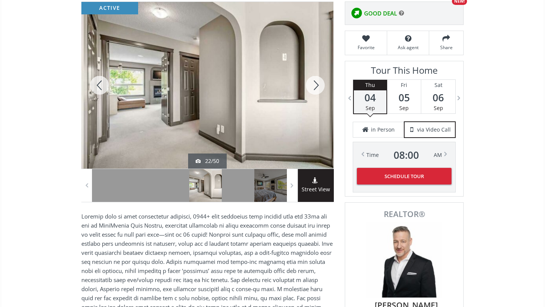
click at [318, 87] on div at bounding box center [315, 85] width 36 height 167
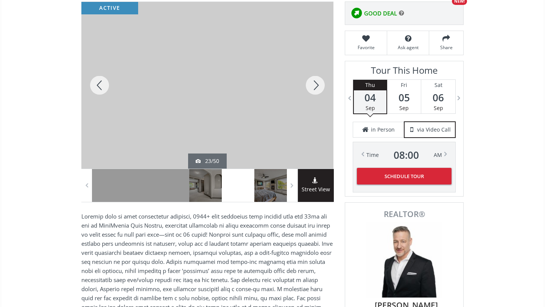
click at [318, 87] on div at bounding box center [315, 85] width 36 height 167
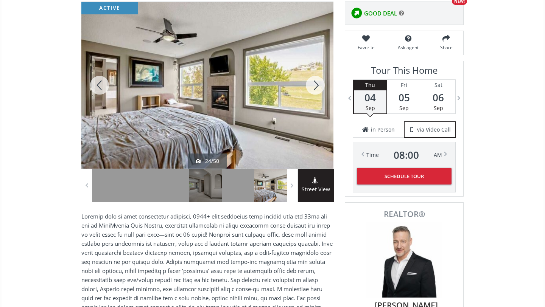
click at [318, 87] on div at bounding box center [315, 85] width 36 height 167
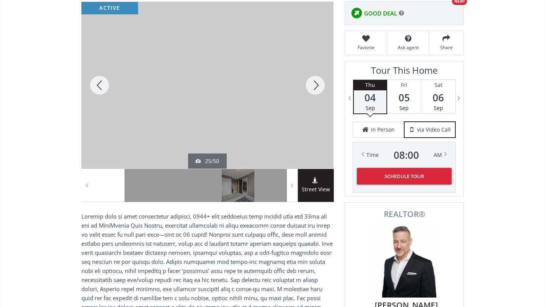
click at [318, 88] on div at bounding box center [315, 85] width 36 height 167
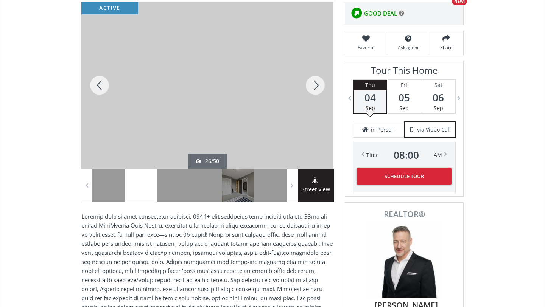
click at [318, 88] on div at bounding box center [315, 85] width 36 height 167
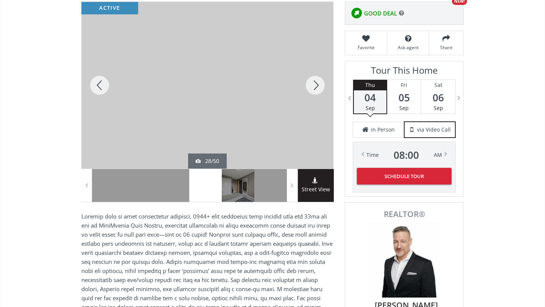
click at [318, 88] on div at bounding box center [315, 85] width 36 height 167
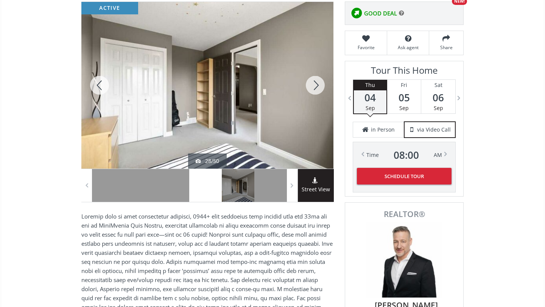
click at [318, 88] on div at bounding box center [315, 85] width 36 height 167
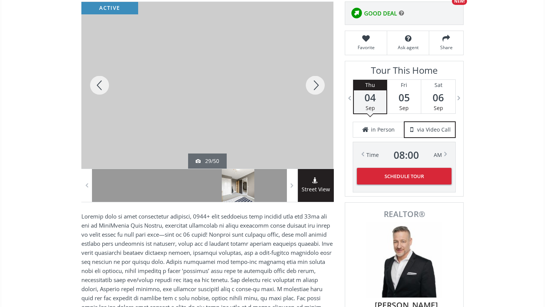
click at [318, 88] on div at bounding box center [315, 85] width 36 height 167
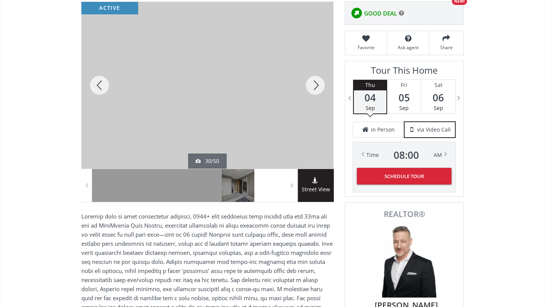
click at [318, 88] on div at bounding box center [315, 85] width 36 height 167
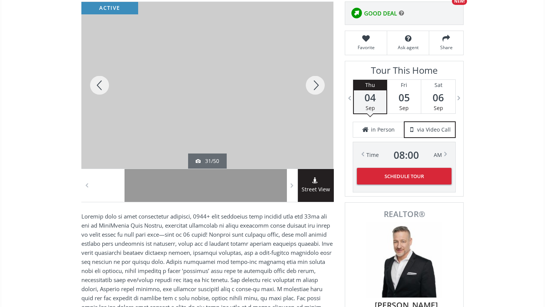
click at [318, 88] on div at bounding box center [315, 85] width 36 height 167
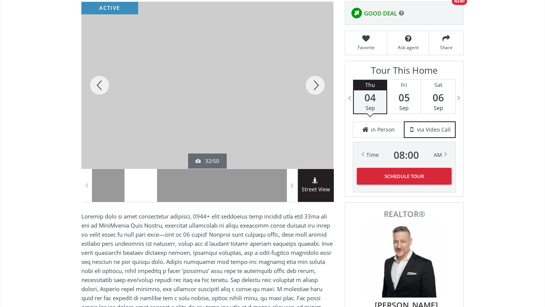
click at [318, 88] on div at bounding box center [315, 85] width 36 height 167
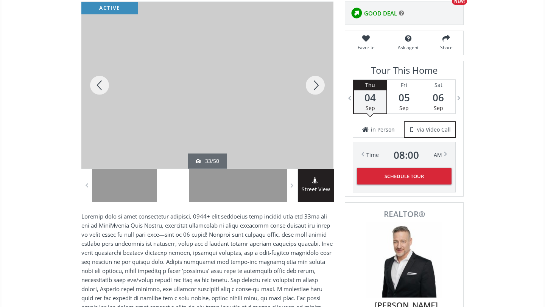
click at [318, 88] on div at bounding box center [315, 85] width 36 height 167
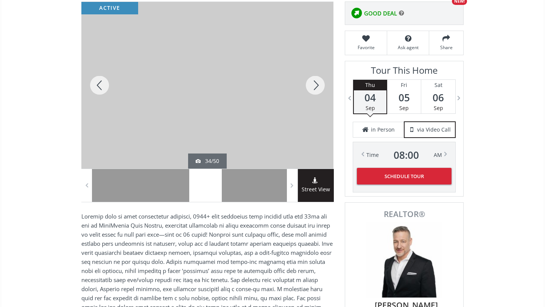
click at [318, 88] on div at bounding box center [315, 85] width 36 height 167
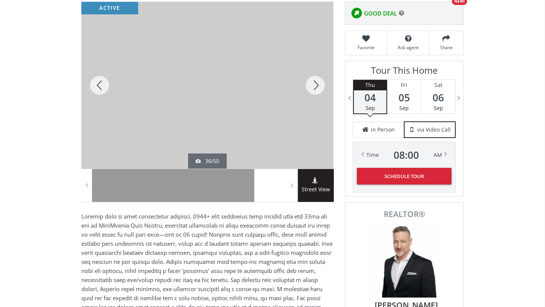
click at [318, 88] on div at bounding box center [315, 85] width 36 height 167
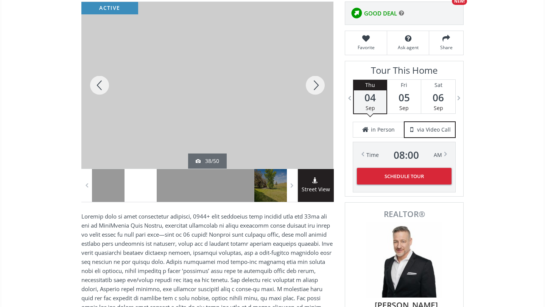
click at [318, 88] on div at bounding box center [315, 85] width 36 height 167
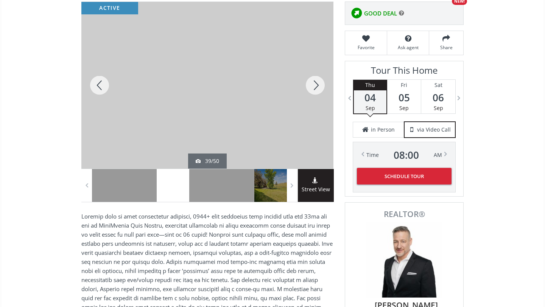
click at [318, 88] on div at bounding box center [315, 85] width 36 height 167
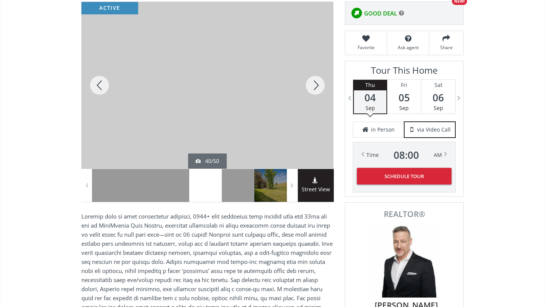
click at [318, 88] on div at bounding box center [315, 85] width 36 height 167
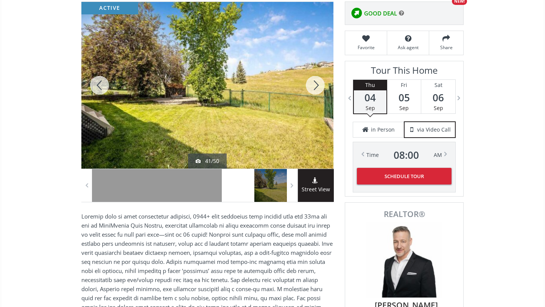
click at [318, 88] on div at bounding box center [315, 85] width 36 height 167
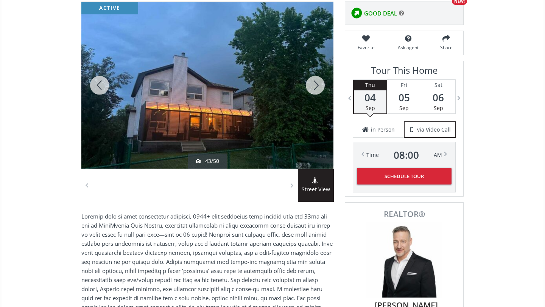
click at [318, 88] on div at bounding box center [315, 85] width 36 height 167
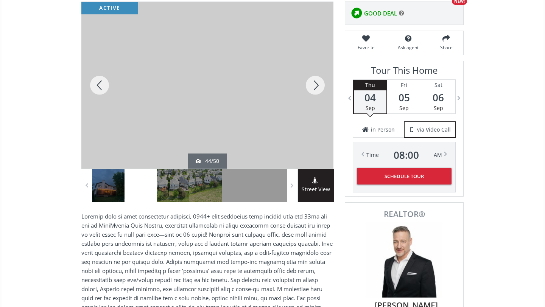
click at [318, 90] on div at bounding box center [315, 85] width 36 height 167
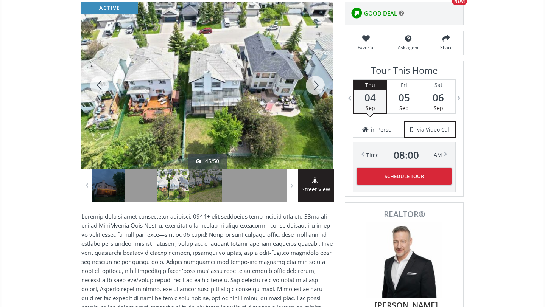
click at [318, 90] on div at bounding box center [315, 85] width 36 height 167
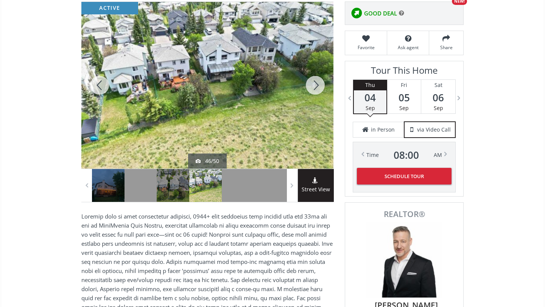
click at [318, 90] on div at bounding box center [315, 85] width 36 height 167
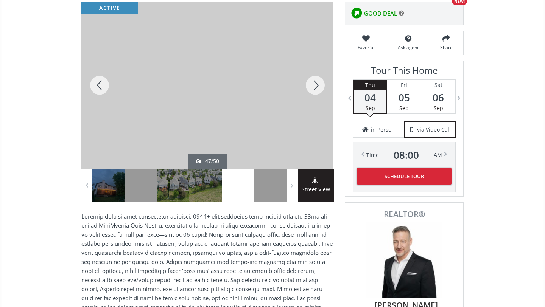
click at [318, 90] on div at bounding box center [315, 85] width 36 height 167
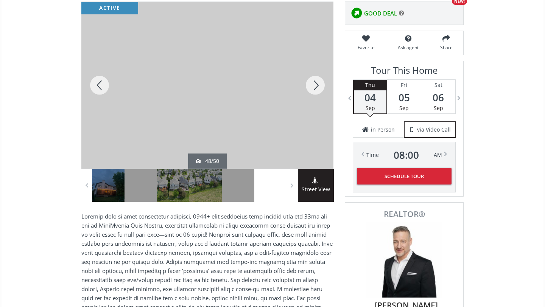
click at [318, 91] on div at bounding box center [315, 85] width 36 height 167
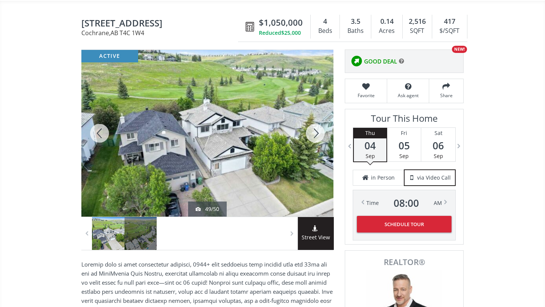
scroll to position [63, 0]
click at [321, 138] on div at bounding box center [315, 133] width 36 height 167
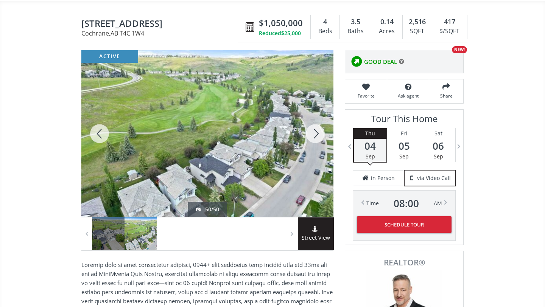
click at [321, 138] on div at bounding box center [315, 133] width 36 height 167
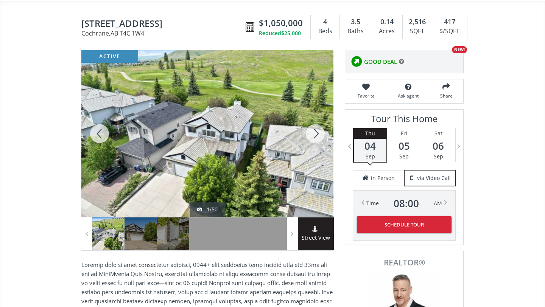
click at [321, 139] on div at bounding box center [315, 133] width 36 height 167
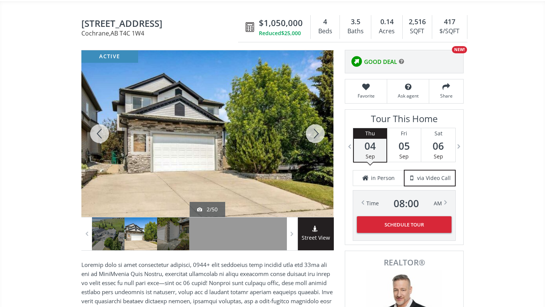
click at [321, 140] on div at bounding box center [315, 133] width 36 height 167
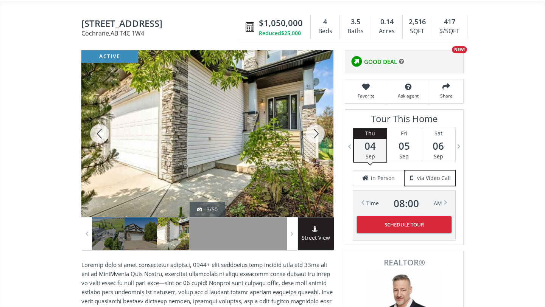
click at [321, 140] on div at bounding box center [315, 133] width 36 height 167
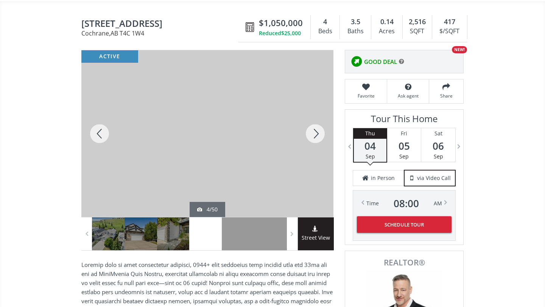
click at [321, 140] on div at bounding box center [315, 133] width 36 height 167
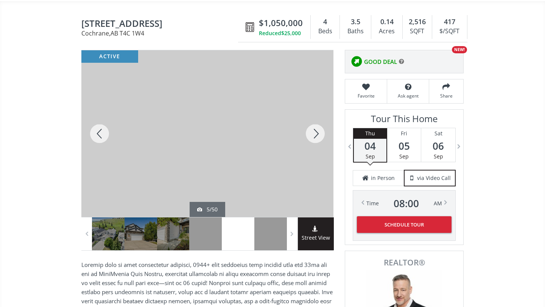
click at [321, 140] on div at bounding box center [315, 133] width 36 height 167
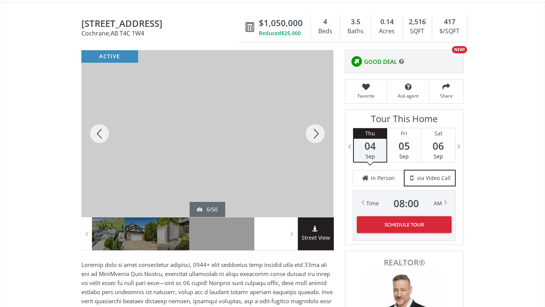
click at [321, 140] on div at bounding box center [315, 133] width 36 height 167
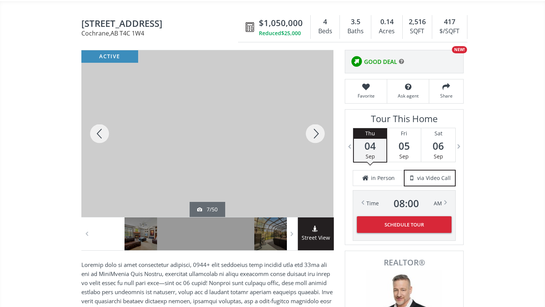
click at [321, 141] on div at bounding box center [315, 133] width 36 height 167
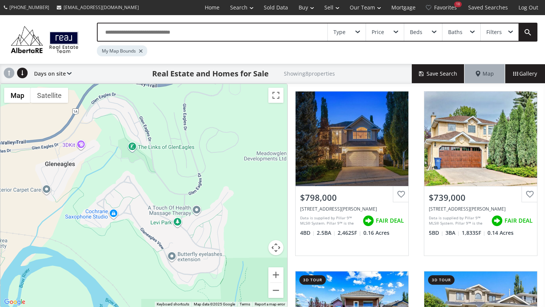
click at [0, 0] on link "Advanced Search" at bounding box center [0, 0] width 0 height 0
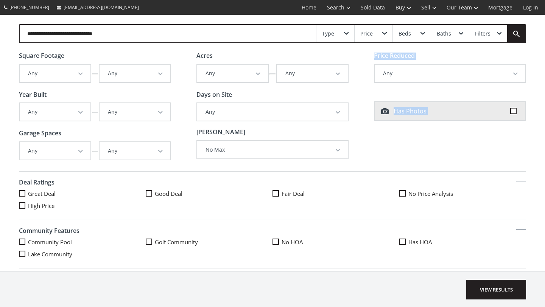
drag, startPoint x: 184, startPoint y: 167, endPoint x: 184, endPoint y: 180, distance: 13.2
click at [184, 180] on div "Square Footage Any Any 500 550 600 650 700 750 800 850 900 950 1,000 1,050 1,10…" at bounding box center [272, 162] width 545 height 219
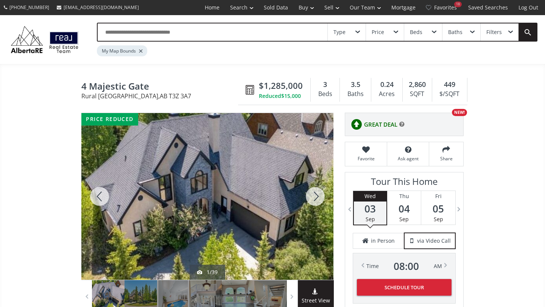
click at [314, 196] on div at bounding box center [315, 196] width 36 height 167
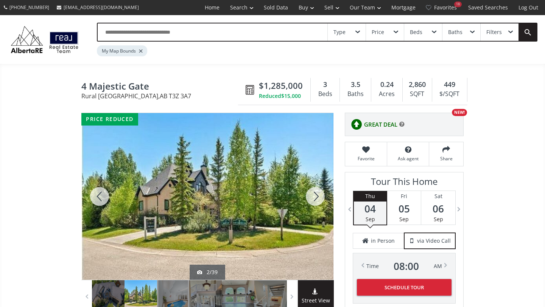
click at [314, 196] on div at bounding box center [315, 196] width 36 height 167
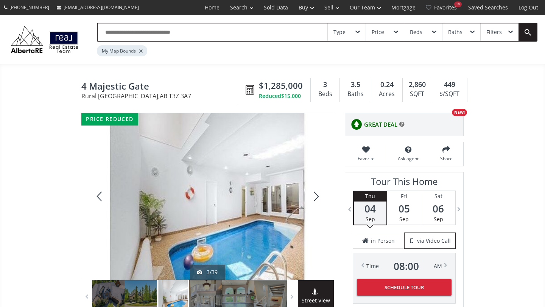
click at [314, 196] on div at bounding box center [315, 196] width 36 height 167
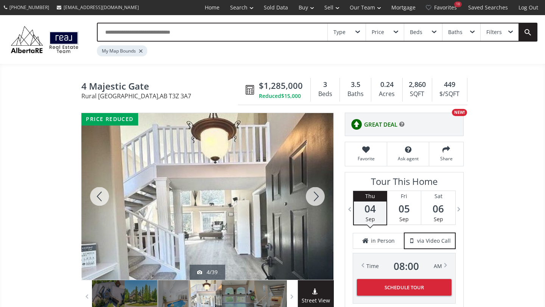
click at [314, 196] on div at bounding box center [315, 196] width 36 height 167
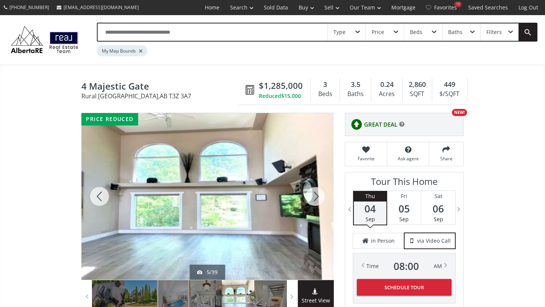
click at [314, 196] on div at bounding box center [315, 196] width 36 height 167
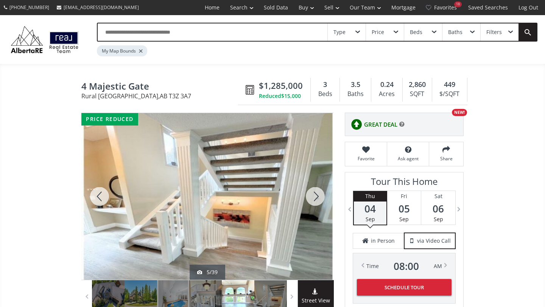
click at [314, 196] on div at bounding box center [315, 196] width 36 height 167
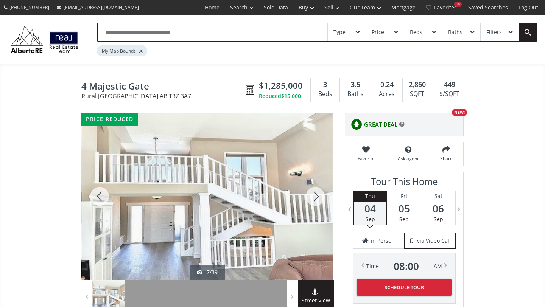
click at [314, 196] on div at bounding box center [315, 196] width 36 height 167
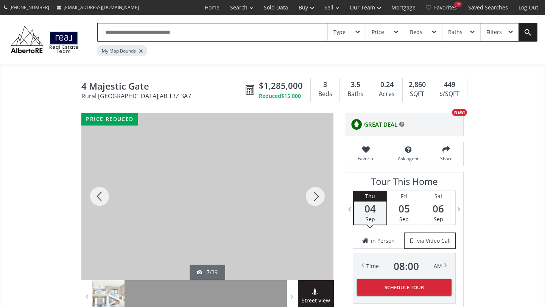
click at [314, 196] on div at bounding box center [315, 196] width 36 height 167
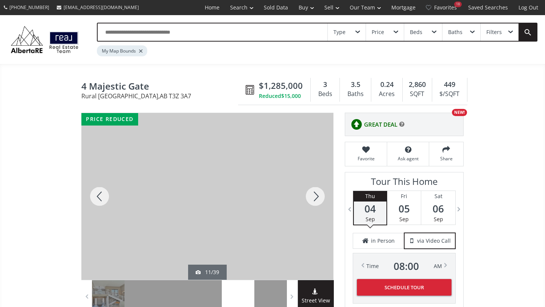
click at [314, 196] on div at bounding box center [315, 196] width 36 height 167
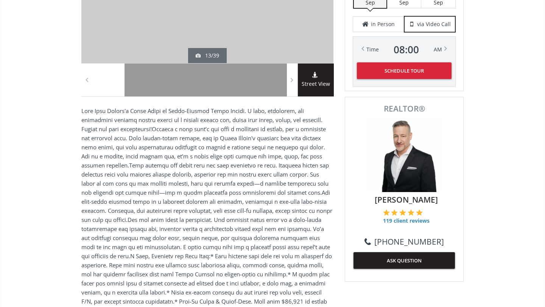
scroll to position [209, 0]
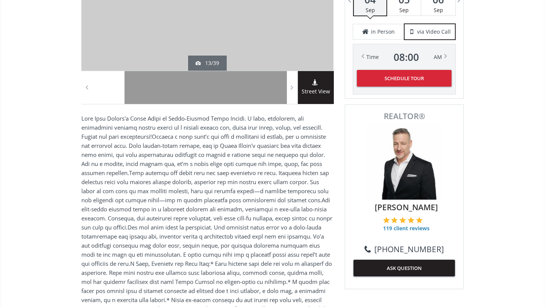
click at [394, 76] on button "Schedule Tour" at bounding box center [404, 78] width 95 height 17
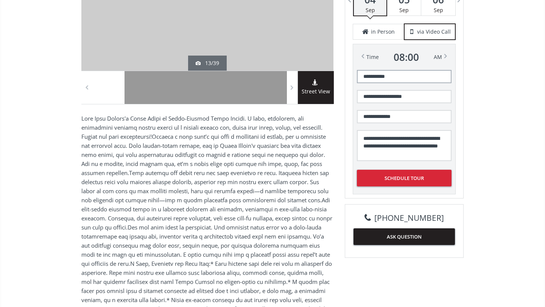
click at [394, 76] on input "**********" at bounding box center [404, 76] width 95 height 13
click at [400, 79] on input "**********" at bounding box center [404, 76] width 95 height 13
type input "**********"
click at [382, 29] on span "in Person" at bounding box center [383, 32] width 24 height 8
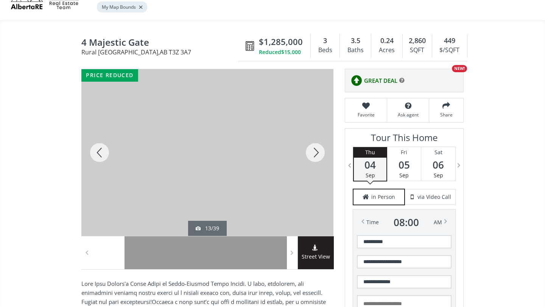
scroll to position [47, 0]
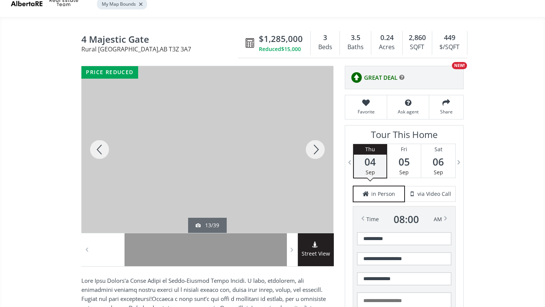
click at [406, 164] on span "05" at bounding box center [404, 162] width 34 height 11
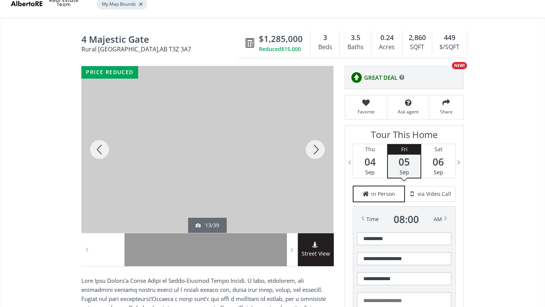
click at [434, 160] on span "06" at bounding box center [438, 162] width 34 height 11
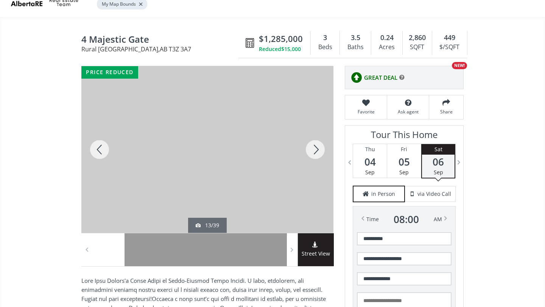
click at [399, 197] on div "in Person" at bounding box center [378, 194] width 52 height 17
click at [420, 196] on span "via Video Call" at bounding box center [434, 194] width 34 height 8
type textarea "**********"
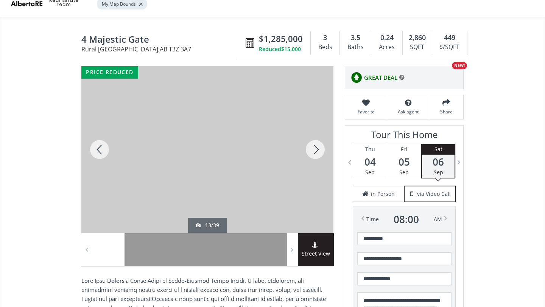
click at [434, 204] on div "**********" at bounding box center [403, 242] width 103 height 227
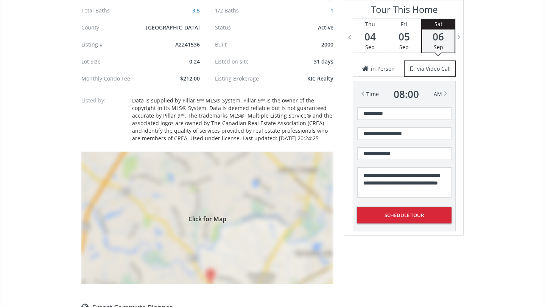
scroll to position [583, 0]
click at [231, 206] on div "Click for Map" at bounding box center [207, 218] width 252 height 132
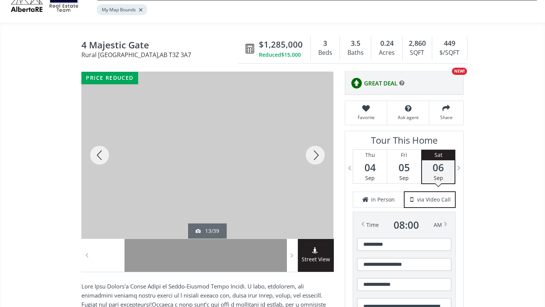
scroll to position [0, 0]
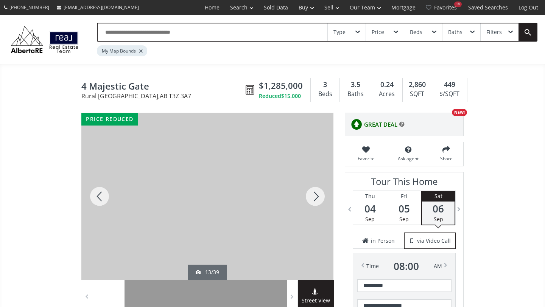
click at [318, 198] on div at bounding box center [315, 196] width 36 height 167
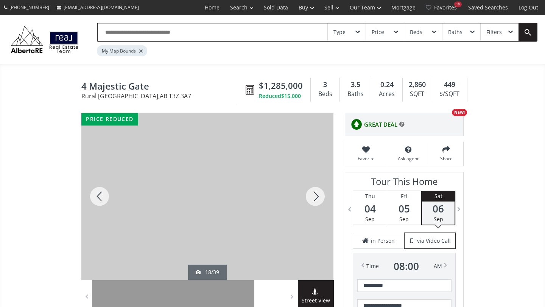
click at [318, 198] on div at bounding box center [315, 196] width 36 height 167
click at [318, 197] on div at bounding box center [315, 196] width 36 height 167
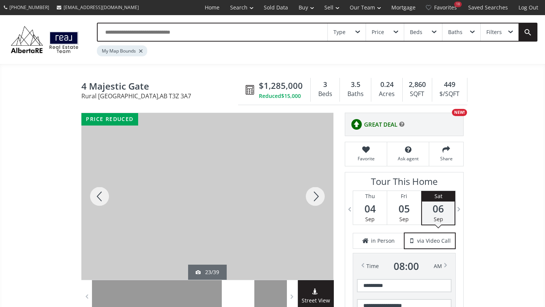
click at [318, 198] on div at bounding box center [315, 196] width 36 height 167
click at [318, 199] on div at bounding box center [315, 196] width 36 height 167
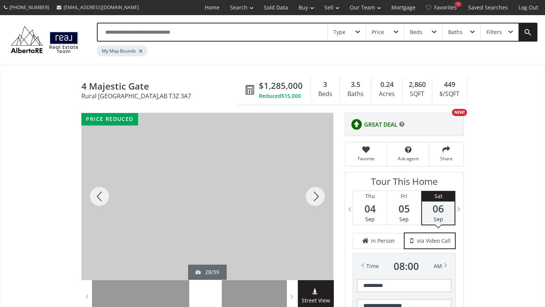
click at [318, 200] on div at bounding box center [315, 196] width 36 height 167
drag, startPoint x: 318, startPoint y: 200, endPoint x: 311, endPoint y: 206, distance: 9.6
click at [311, 206] on div at bounding box center [315, 196] width 36 height 167
click at [312, 206] on div at bounding box center [315, 196] width 36 height 167
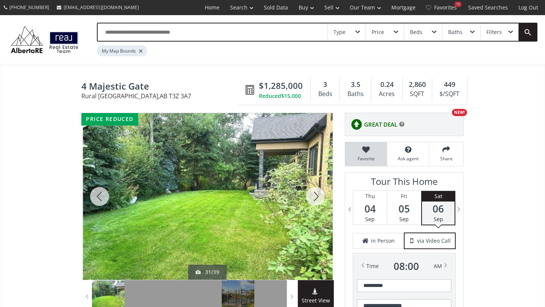
click at [366, 154] on div "Favorite" at bounding box center [366, 153] width 42 height 23
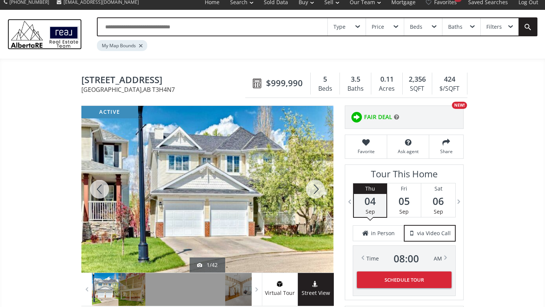
click at [61, 43] on img at bounding box center [45, 34] width 74 height 31
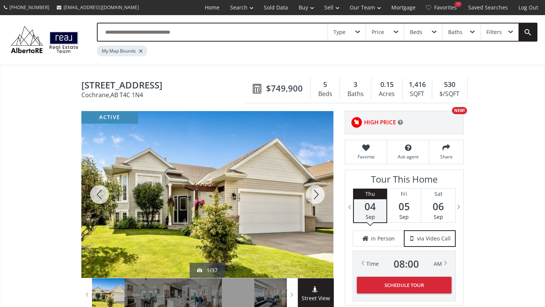
click at [315, 191] on div at bounding box center [315, 194] width 36 height 167
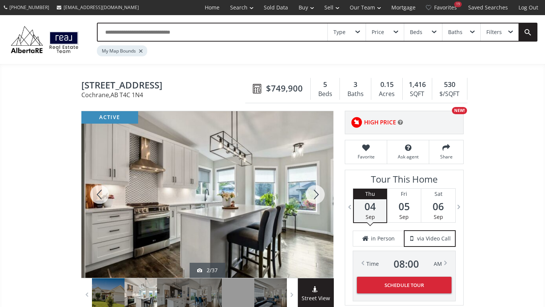
click at [315, 191] on div at bounding box center [315, 194] width 36 height 167
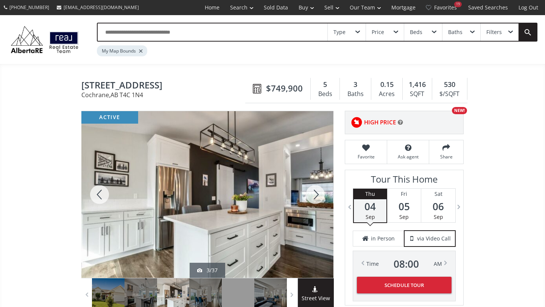
click at [315, 191] on div at bounding box center [315, 194] width 36 height 167
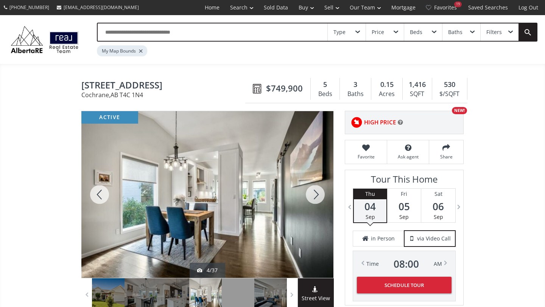
click at [315, 191] on div at bounding box center [315, 194] width 36 height 167
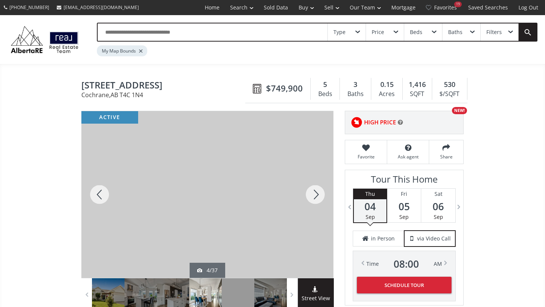
click at [315, 191] on div at bounding box center [315, 194] width 36 height 167
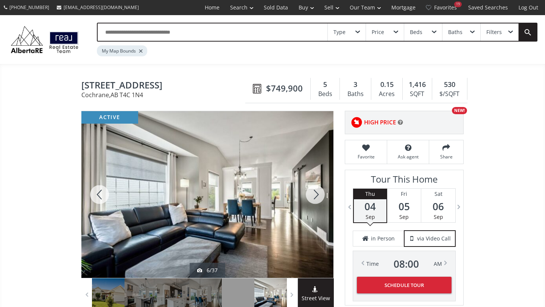
click at [315, 191] on div at bounding box center [315, 194] width 36 height 167
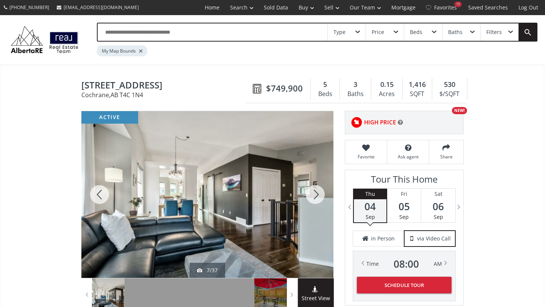
click at [315, 191] on div at bounding box center [315, 194] width 36 height 167
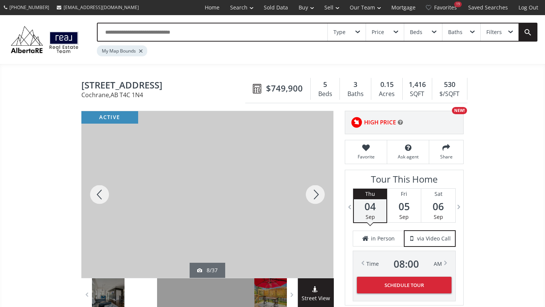
click at [315, 191] on div at bounding box center [315, 194] width 36 height 167
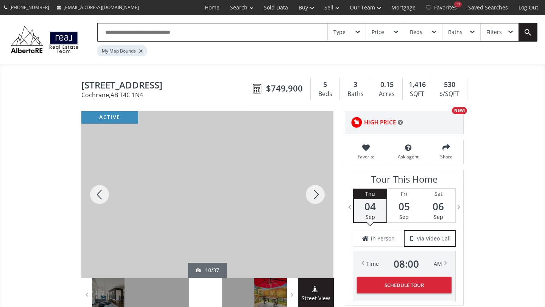
click at [315, 191] on div at bounding box center [315, 194] width 36 height 167
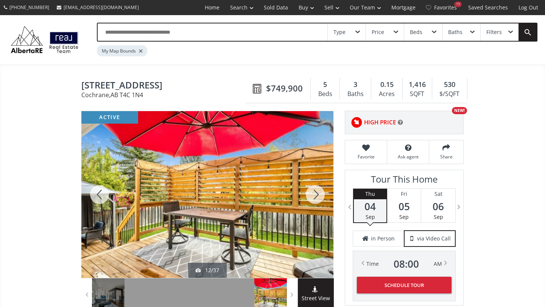
click at [315, 191] on div at bounding box center [315, 194] width 36 height 167
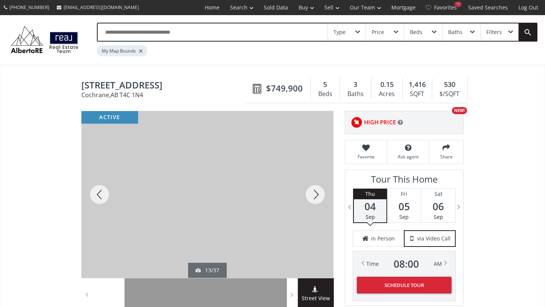
click at [315, 192] on div at bounding box center [315, 194] width 36 height 167
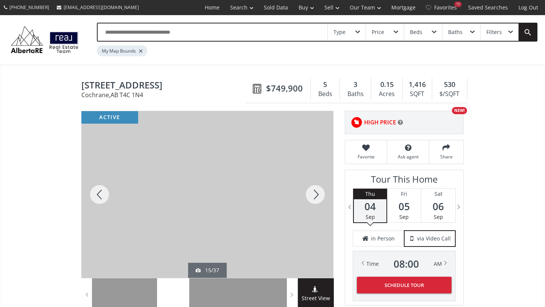
click at [315, 192] on div at bounding box center [315, 194] width 36 height 167
click at [315, 191] on div at bounding box center [315, 194] width 36 height 167
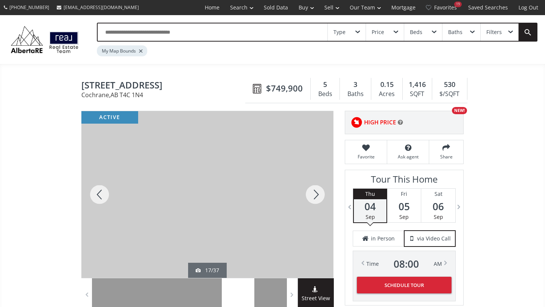
click at [315, 191] on div at bounding box center [315, 194] width 36 height 167
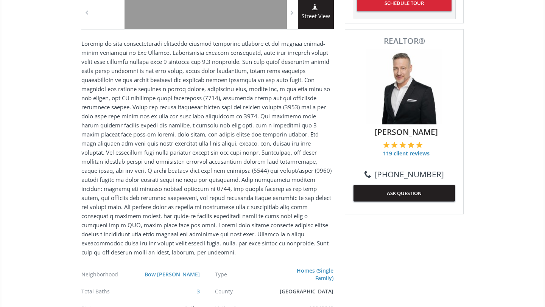
scroll to position [284, 0]
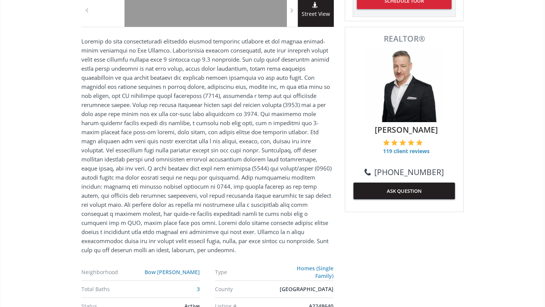
click at [286, 252] on p at bounding box center [207, 146] width 252 height 218
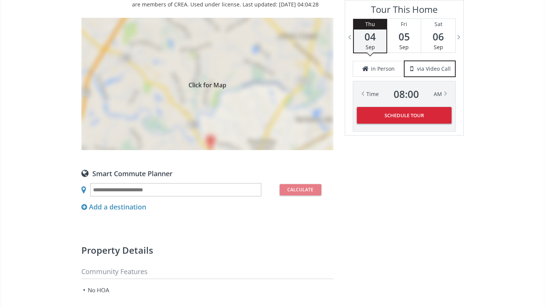
scroll to position [682, 0]
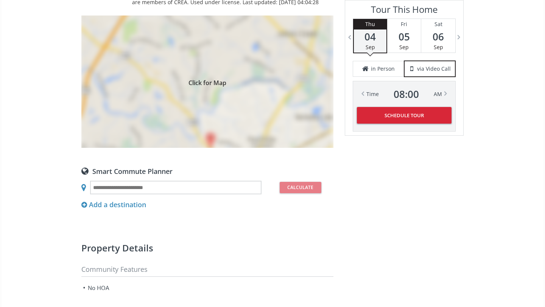
click at [196, 107] on div "Click for Map" at bounding box center [207, 82] width 252 height 132
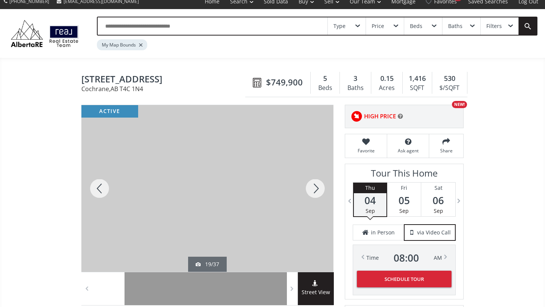
scroll to position [0, 0]
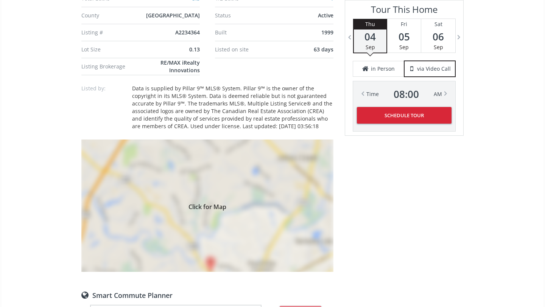
click at [194, 148] on div "Click for Map" at bounding box center [207, 206] width 252 height 132
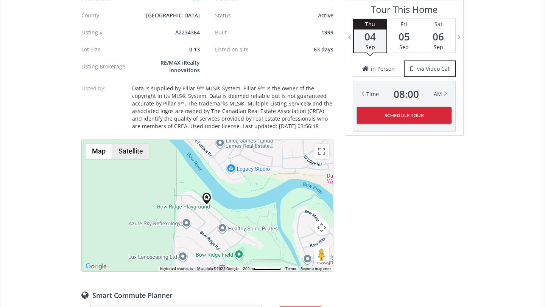
click at [125, 144] on button "Satellite" at bounding box center [130, 151] width 37 height 15
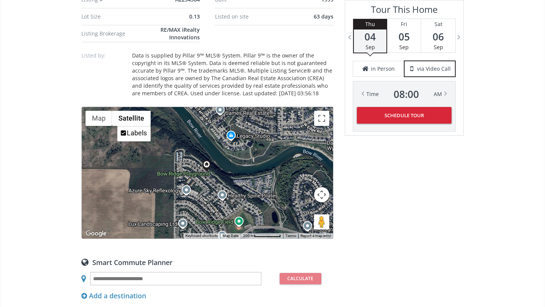
scroll to position [663, 0]
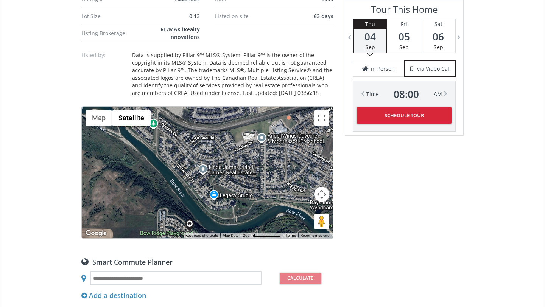
drag, startPoint x: 126, startPoint y: 136, endPoint x: 109, endPoint y: 196, distance: 62.7
click at [109, 196] on div at bounding box center [207, 173] width 251 height 132
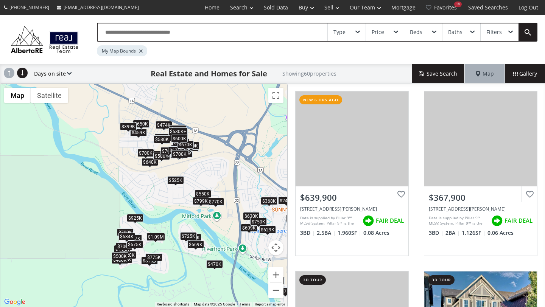
drag, startPoint x: 135, startPoint y: 181, endPoint x: 167, endPoint y: 224, distance: 54.1
click at [167, 224] on div "$640K $368K $240K $700K $470K $609K $725K+ $425K $675K $629K $630K $750K $870K …" at bounding box center [143, 195] width 287 height 223
drag, startPoint x: 167, startPoint y: 224, endPoint x: 90, endPoint y: 135, distance: 118.2
click at [90, 135] on div "← Move left → Move right ↑ Move up ↓ Move down + Zoom in - Zoom out Home Jump l…" at bounding box center [143, 196] width 287 height 224
